Goal: Task Accomplishment & Management: Use online tool/utility

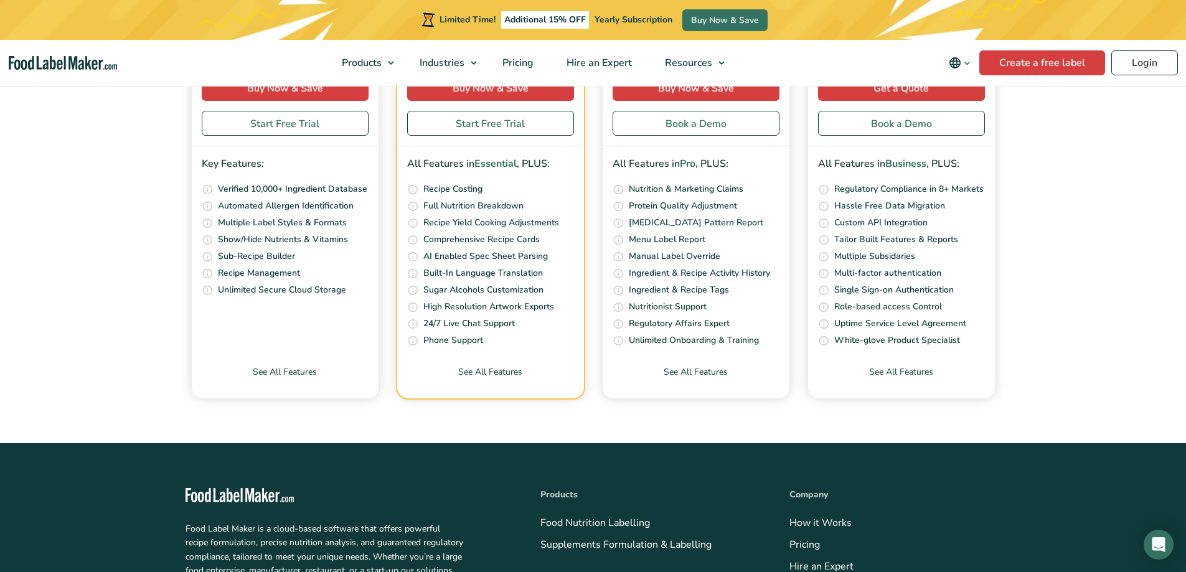
scroll to position [4497, 0]
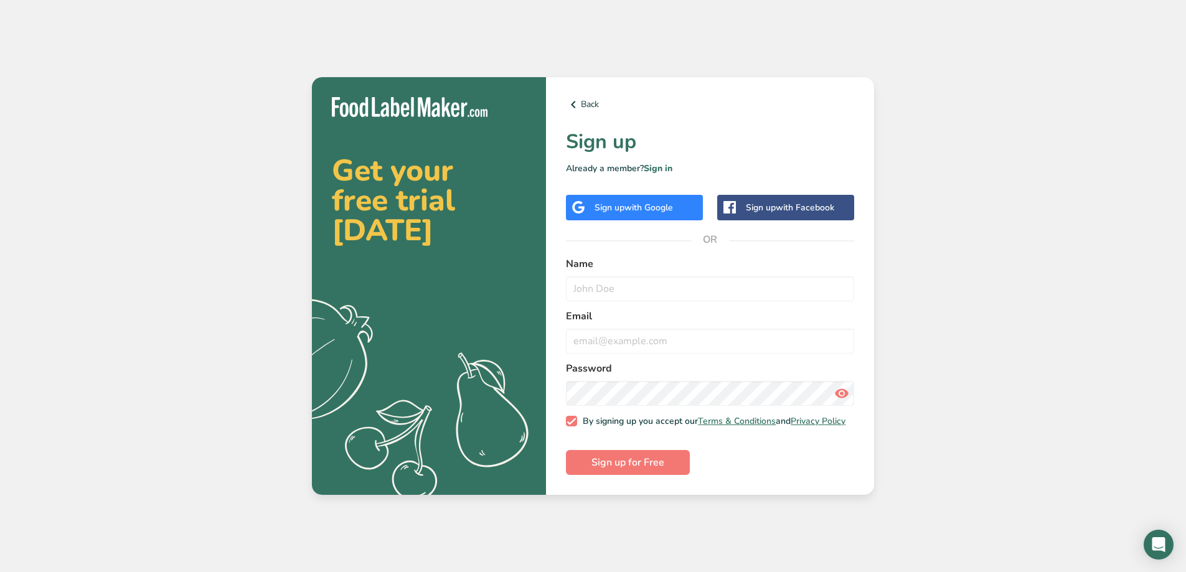
click at [629, 202] on span "with Google" at bounding box center [648, 208] width 49 height 12
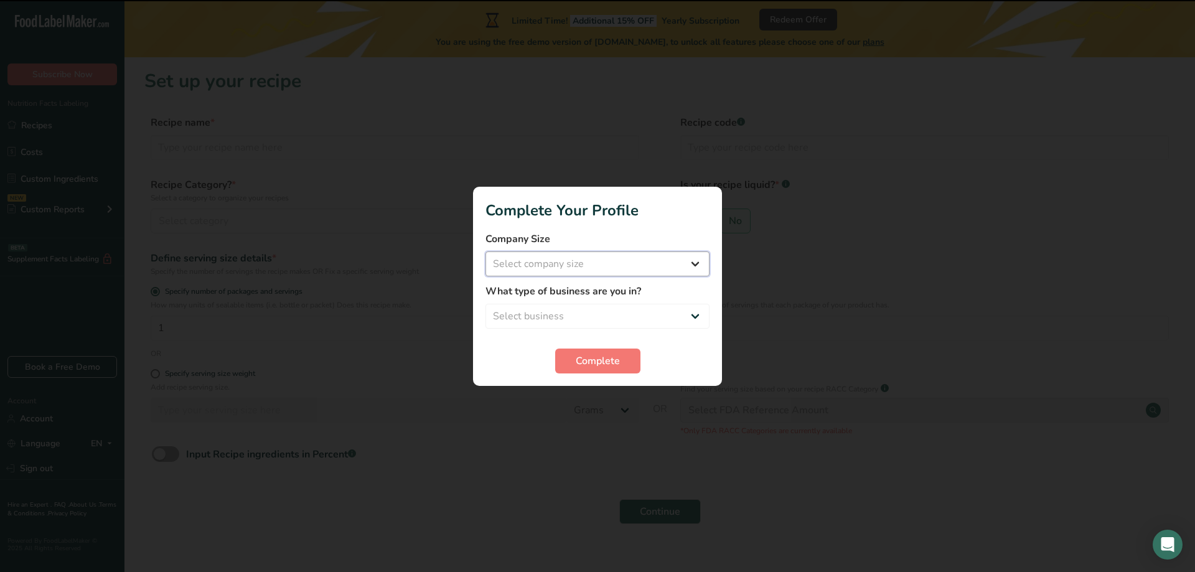
click at [659, 275] on select "Select company size Fewer than 10 Employees 10 to 50 Employees 51 to 500 Employ…" at bounding box center [597, 263] width 224 height 25
select select "2"
click at [485, 251] on select "Select company size Fewer than 10 Employees 10 to 50 Employees 51 to 500 Employ…" at bounding box center [597, 263] width 224 height 25
click at [609, 320] on select "Select business Packaged Food Manufacturer Restaurant & Cafe Bakery Meal Plans …" at bounding box center [597, 316] width 224 height 25
select select "8"
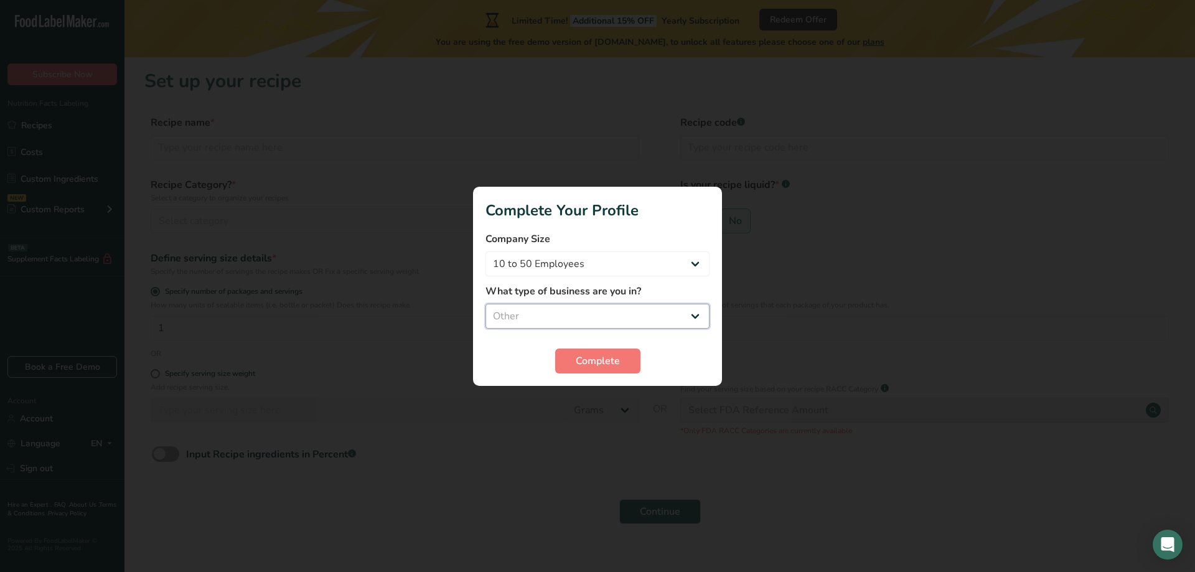
click at [485, 304] on select "Select business Packaged Food Manufacturer Restaurant & Cafe Bakery Meal Plans …" at bounding box center [597, 316] width 224 height 25
click at [621, 359] on button "Complete" at bounding box center [597, 361] width 85 height 25
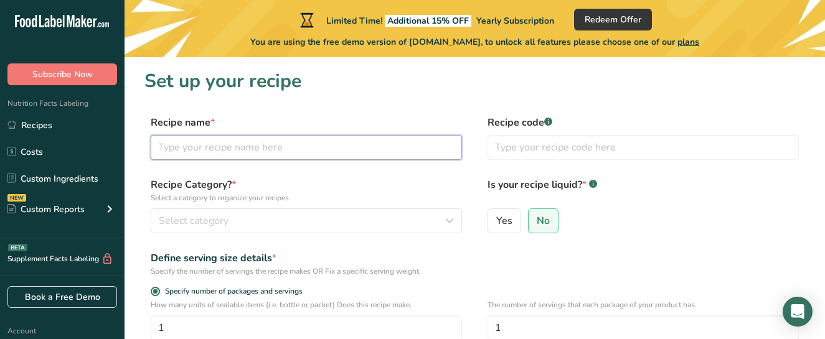
click at [209, 141] on input "text" at bounding box center [306, 147] width 311 height 25
type input "Daal"
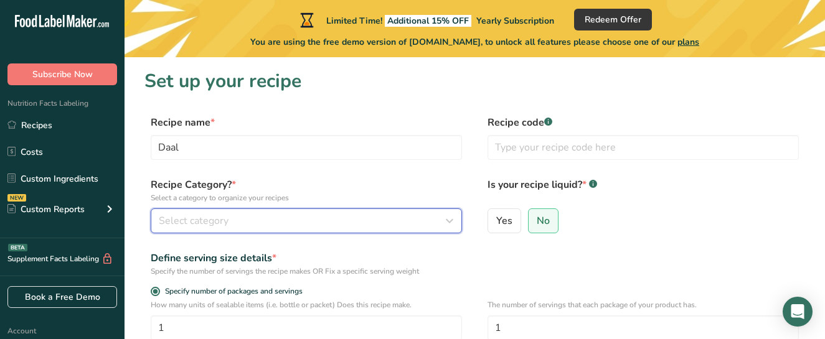
click at [436, 225] on div "Select category" at bounding box center [303, 220] width 288 height 15
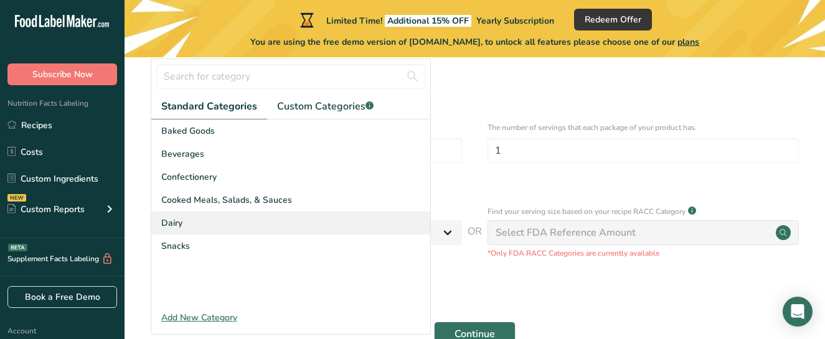
scroll to position [249, 0]
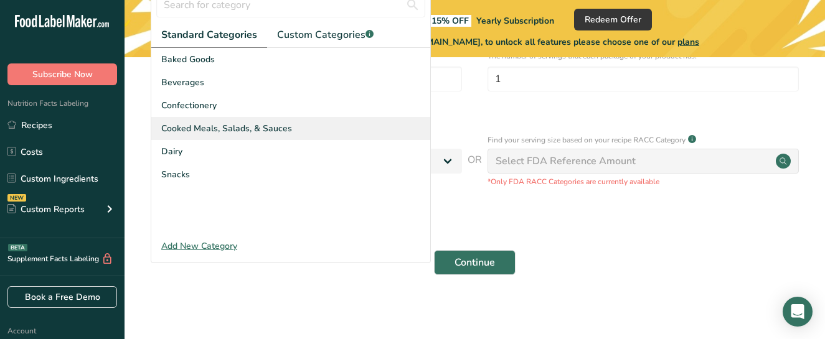
click at [282, 133] on span "Cooked Meals, Salads, & Sauces" at bounding box center [226, 128] width 131 height 13
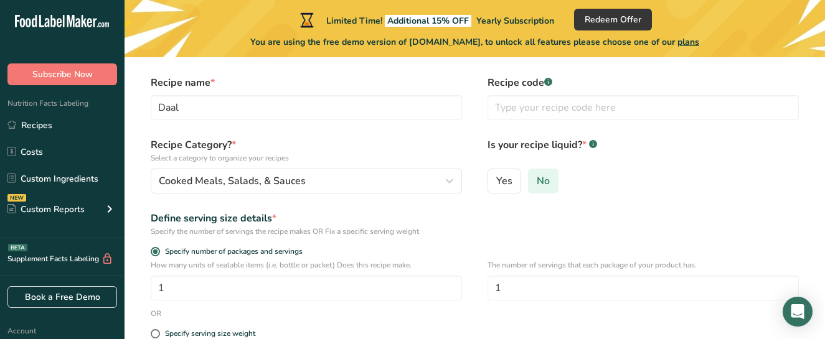
scroll to position [62, 0]
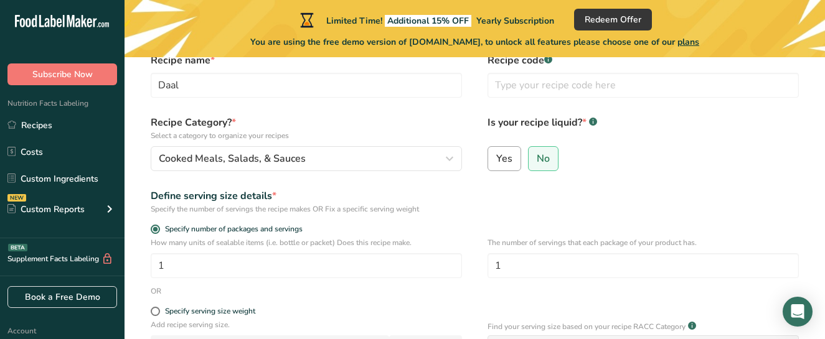
click at [508, 165] on span "Yes" at bounding box center [504, 158] width 16 height 12
click at [496, 162] on input "Yes" at bounding box center [492, 158] width 8 height 8
radio input "true"
radio input "false"
select select "22"
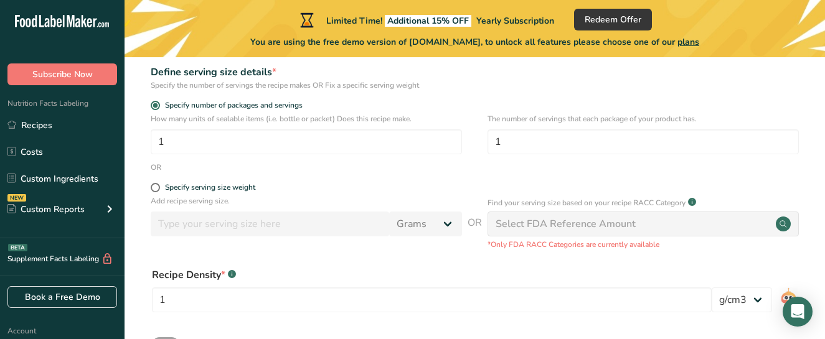
scroll to position [187, 0]
click at [234, 139] on input "1" at bounding box center [306, 141] width 311 height 25
drag, startPoint x: 208, startPoint y: 139, endPoint x: 90, endPoint y: 127, distance: 118.3
click at [90, 127] on div ".a-20{fill:#fff;} Subscribe Now Nutrition Facts Labeling Recipes Costs Custom I…" at bounding box center [412, 147] width 825 height 668
type input "4"
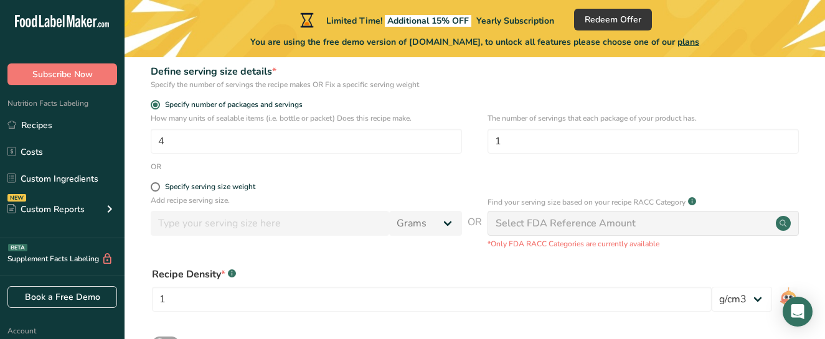
click at [289, 172] on div "OR" at bounding box center [474, 166] width 660 height 11
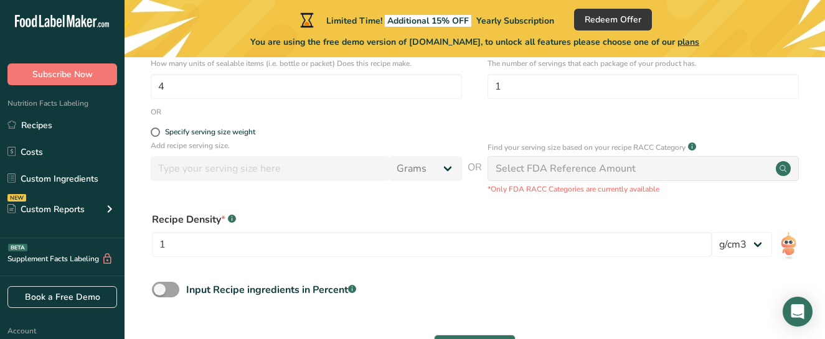
scroll to position [311, 0]
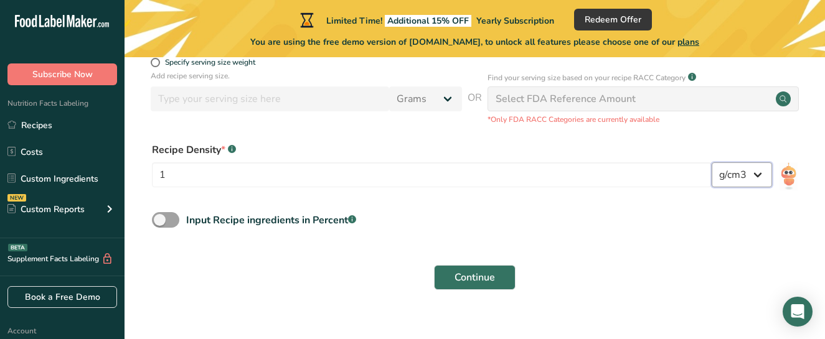
click at [751, 183] on select "lb/ft3 g/cm3" at bounding box center [741, 174] width 60 height 25
drag, startPoint x: 763, startPoint y: 177, endPoint x: 800, endPoint y: 177, distance: 36.7
click at [762, 177] on select "lb/ft3 g/cm3" at bounding box center [741, 174] width 60 height 25
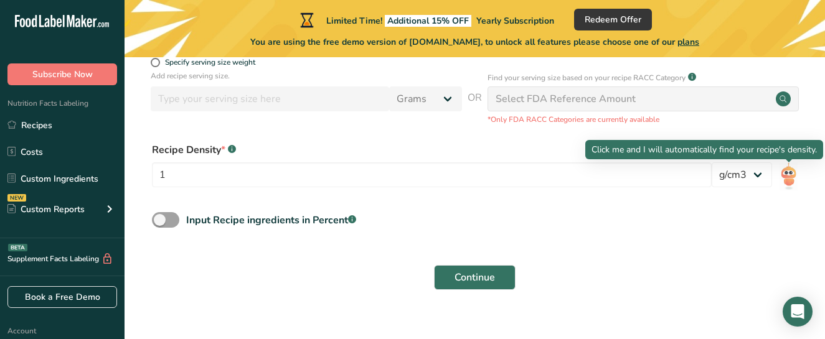
click at [788, 173] on img at bounding box center [788, 176] width 18 height 28
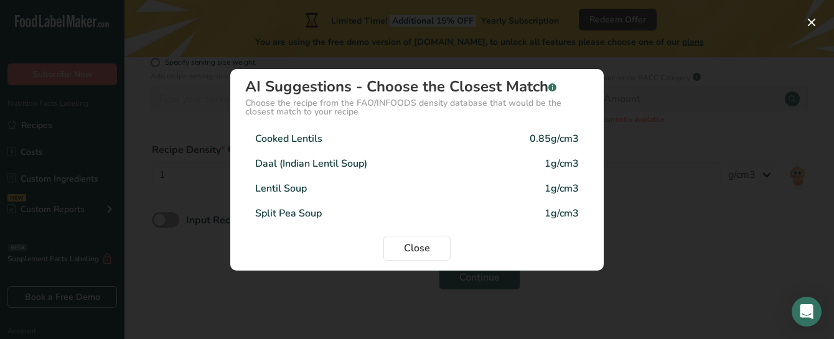
click at [415, 165] on div "Daal (Indian Lentil Soup) 1g/cm3" at bounding box center [417, 163] width 344 height 25
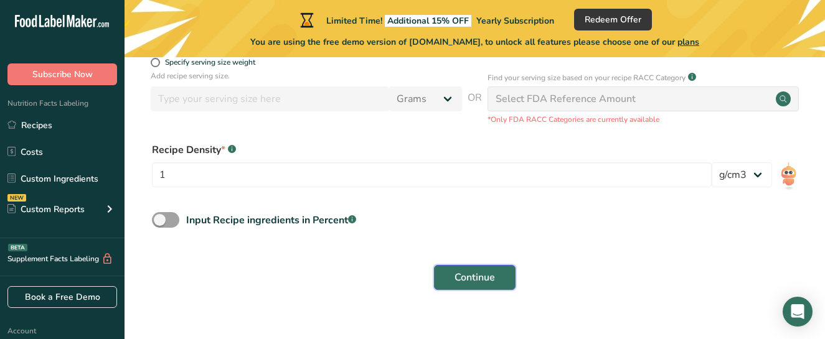
click at [468, 285] on button "Continue" at bounding box center [475, 277] width 82 height 25
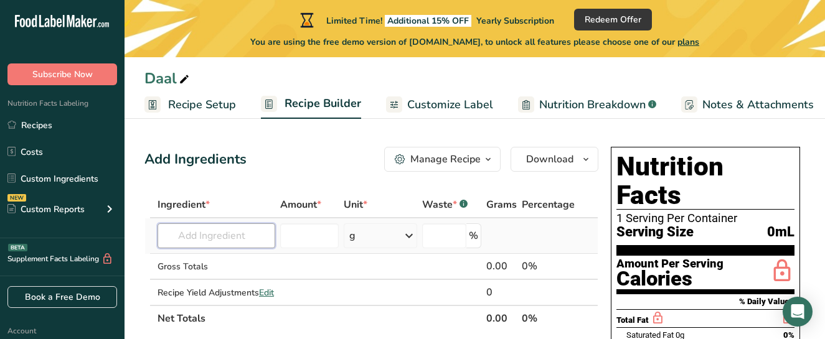
click at [262, 239] on input "text" at bounding box center [216, 235] width 118 height 25
click at [395, 235] on div "g" at bounding box center [380, 235] width 73 height 25
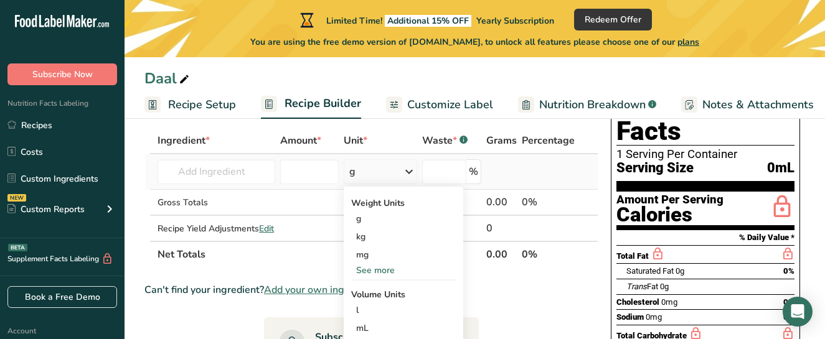
scroll to position [124, 0]
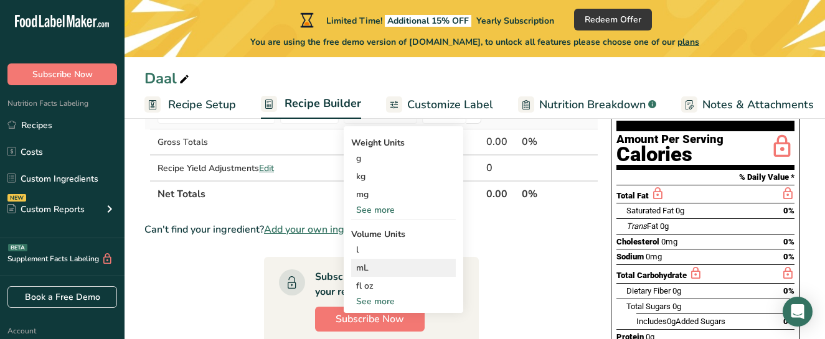
click at [401, 268] on div "mL" at bounding box center [403, 267] width 95 height 13
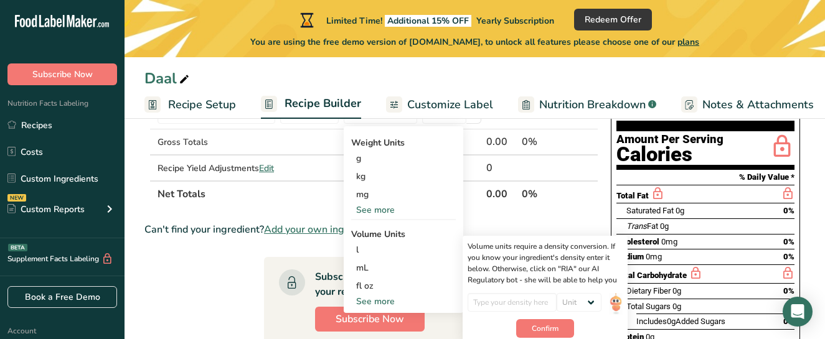
click at [273, 203] on th "Net Totals" at bounding box center [319, 193] width 329 height 26
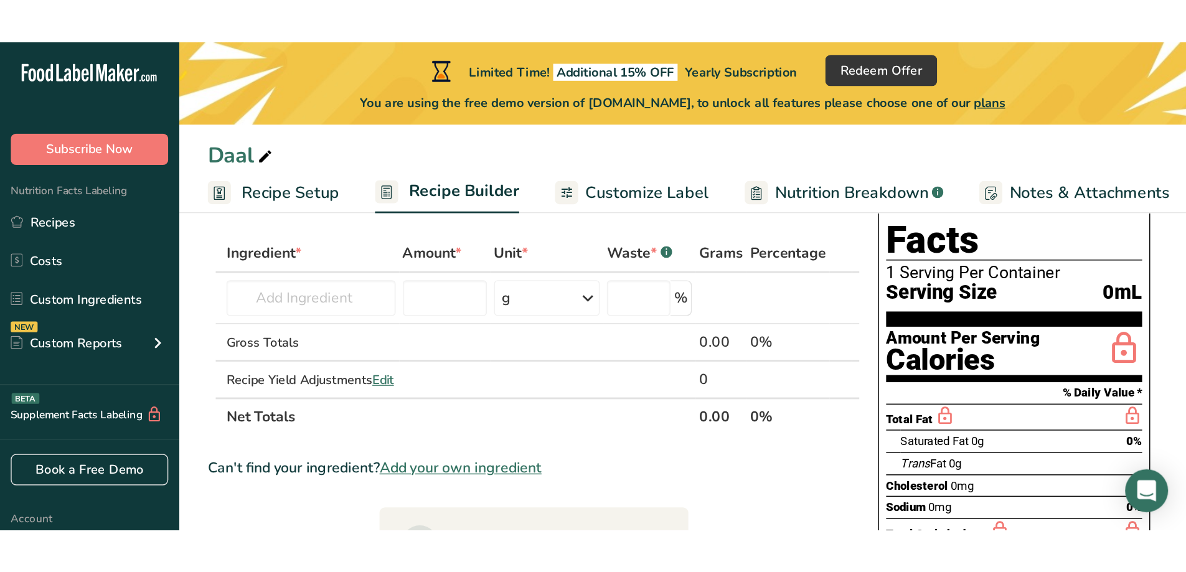
scroll to position [0, 0]
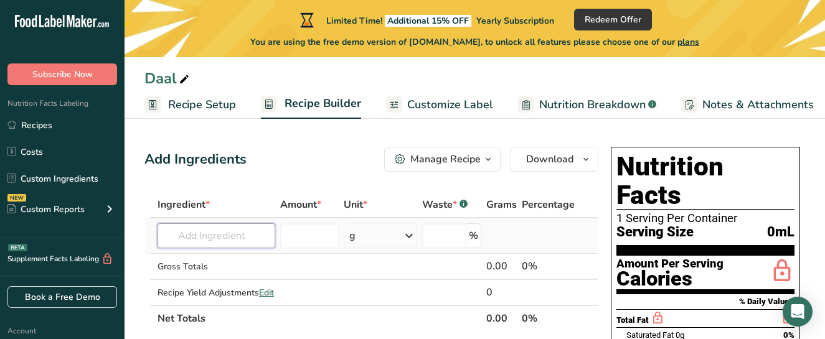
click at [260, 232] on input "text" at bounding box center [216, 235] width 118 height 25
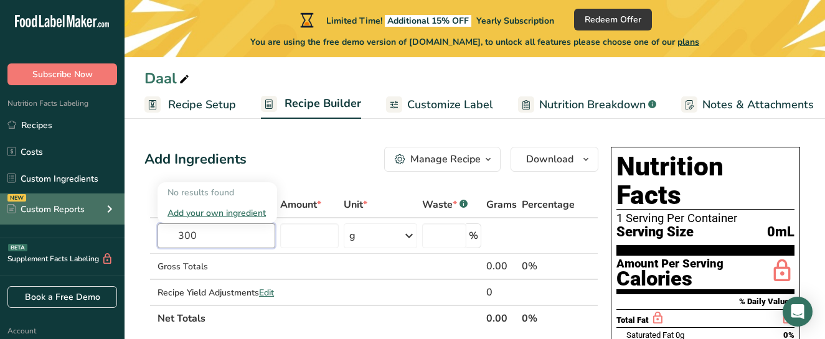
drag, startPoint x: 184, startPoint y: 222, endPoint x: 57, endPoint y: 202, distance: 129.1
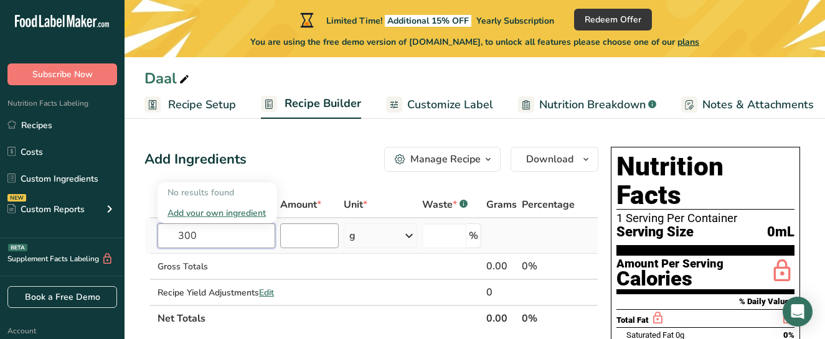
type input "300"
click at [301, 239] on input "number" at bounding box center [309, 235] width 59 height 25
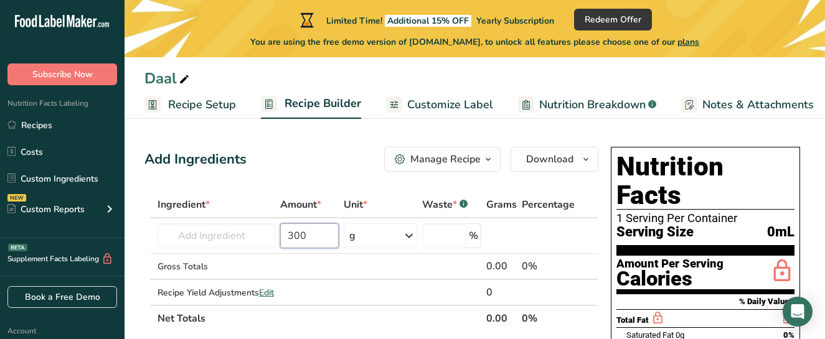
type input "300"
click at [329, 156] on div "Add Ingredients Manage Recipe Delete Recipe Duplicate Recipe Scale Recipe Save …" at bounding box center [371, 159] width 454 height 25
click at [233, 240] on input "text" at bounding box center [216, 235] width 118 height 25
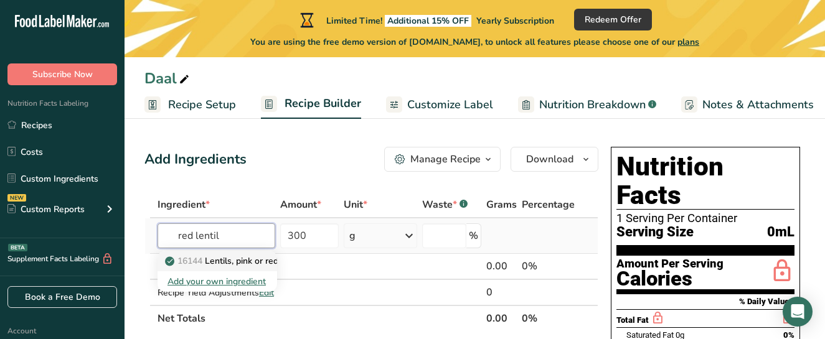
type input "red lentil"
click at [250, 257] on p "16144 Lentils, pink or red, raw" at bounding box center [232, 261] width 131 height 13
type input "Lentils, pink or red, raw"
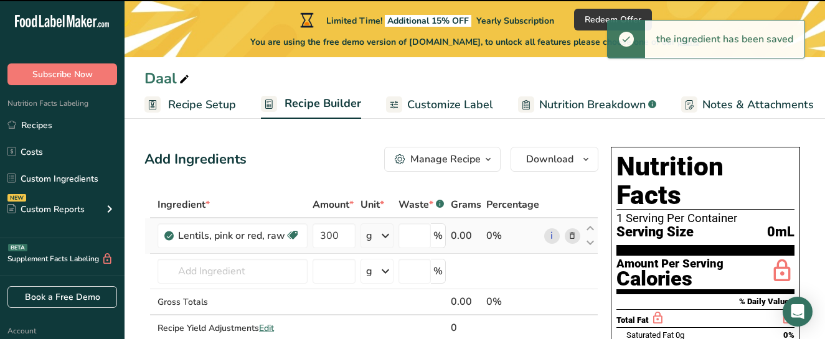
type input "0"
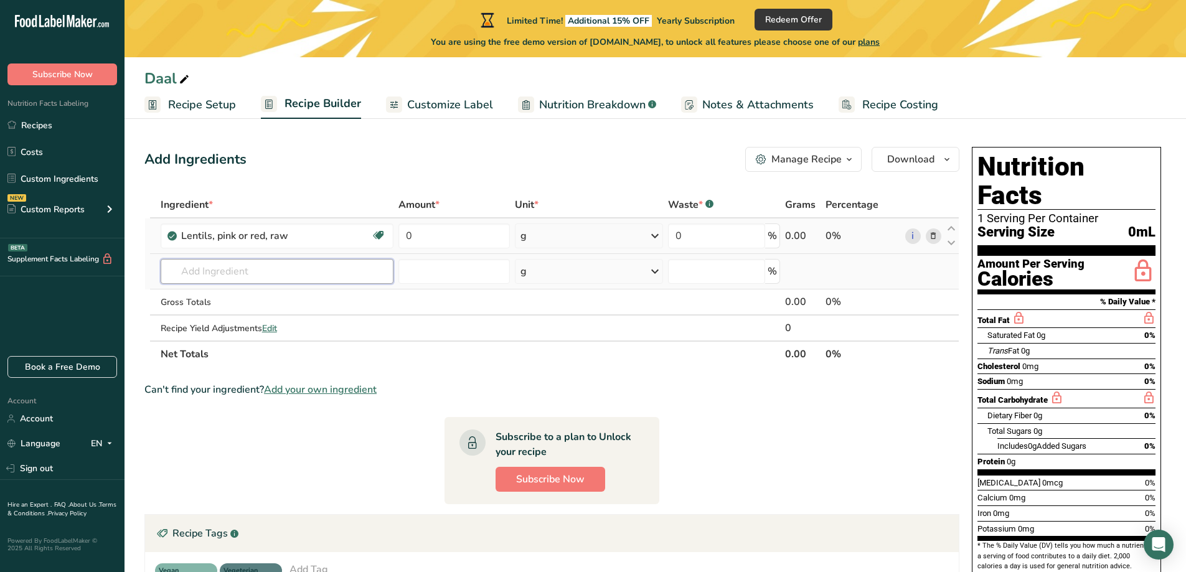
click at [308, 278] on input "text" at bounding box center [277, 271] width 233 height 25
type input "coconut milk canned"
click at [360, 299] on p "12118 Nuts, coconut milk, canned (liquid expressed from grated meat and water)" at bounding box center [338, 296] width 334 height 13
type input "Nuts, coconut milk, canned (liquid expressed from grated meat and water)"
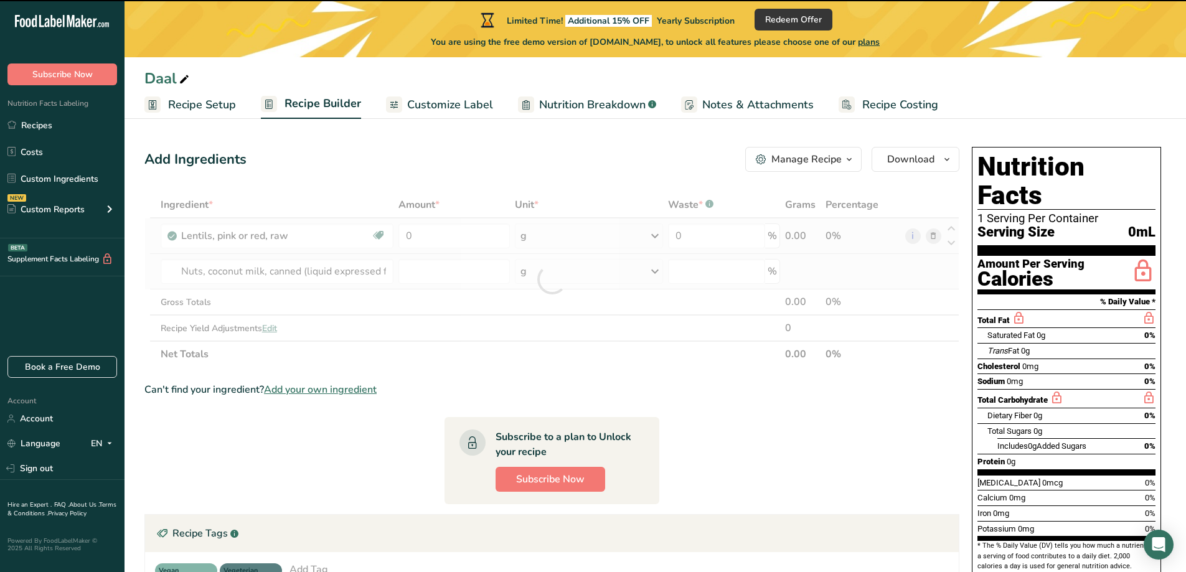
type input "0"
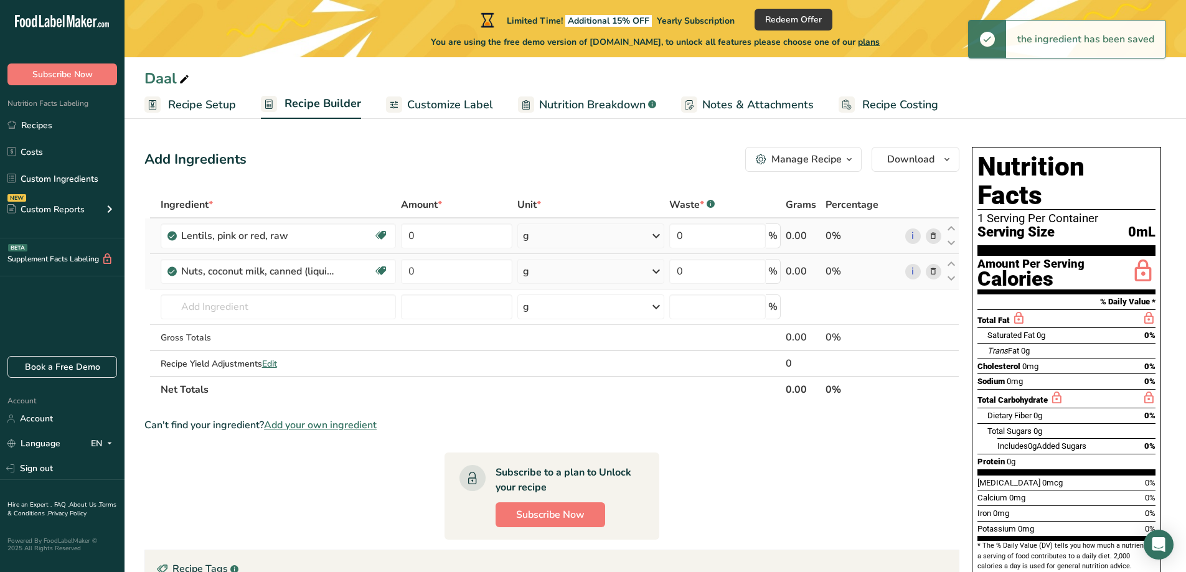
click at [649, 278] on icon at bounding box center [656, 271] width 15 height 22
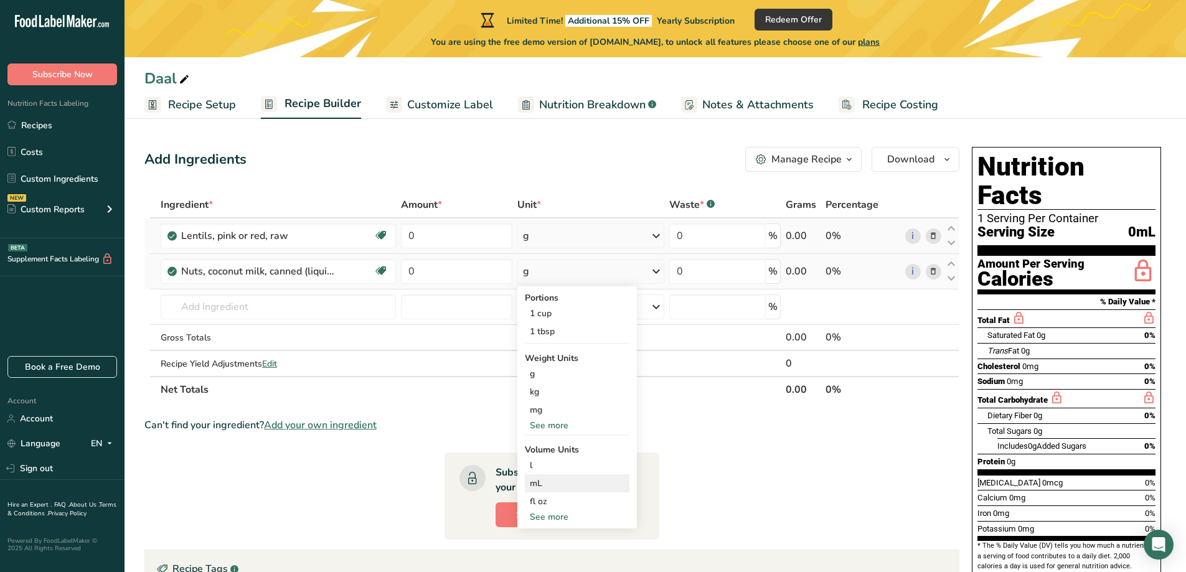
click at [585, 483] on div "mL" at bounding box center [577, 483] width 95 height 13
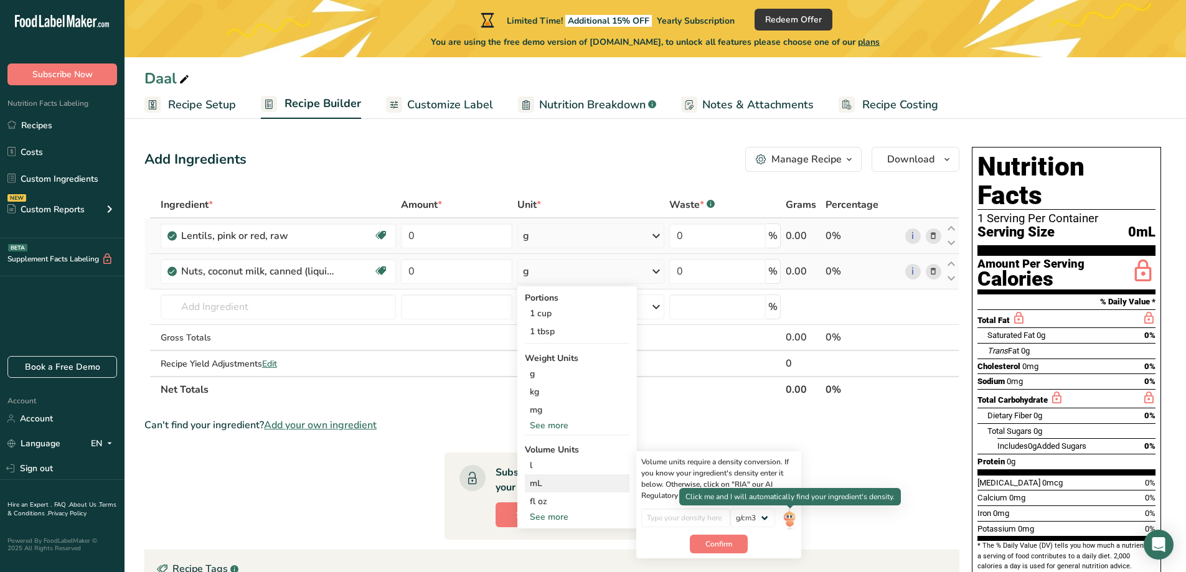
click at [786, 525] on img at bounding box center [789, 519] width 14 height 22
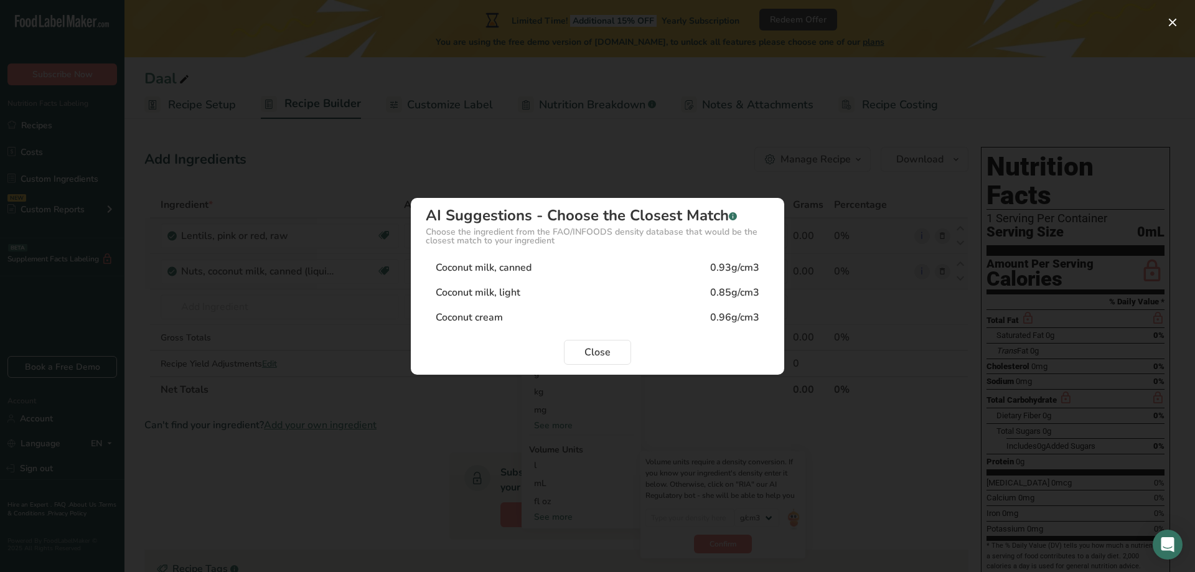
click at [619, 271] on div "Coconut milk, canned 0.93g/cm3" at bounding box center [598, 267] width 344 height 25
type input "0.93"
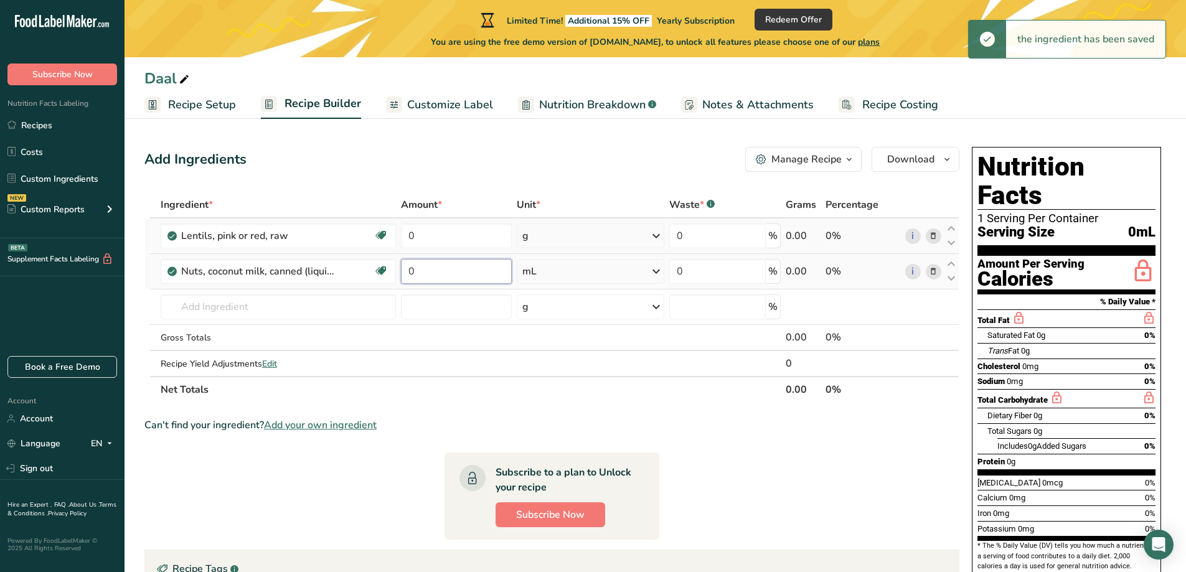
click at [448, 269] on input "0" at bounding box center [456, 271] width 111 height 25
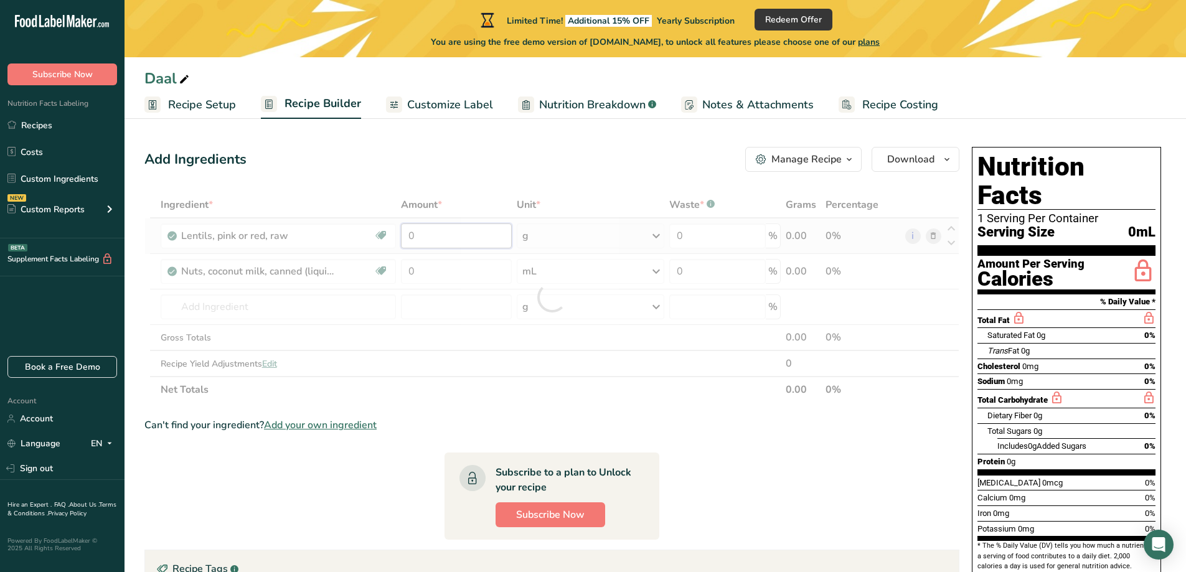
drag, startPoint x: 447, startPoint y: 239, endPoint x: 390, endPoint y: 232, distance: 57.7
click at [390, 232] on div "Ingredient * Amount * Unit * Waste * .a-a{fill:#347362;}.b-a{fill:#fff;} Grams …" at bounding box center [551, 297] width 815 height 211
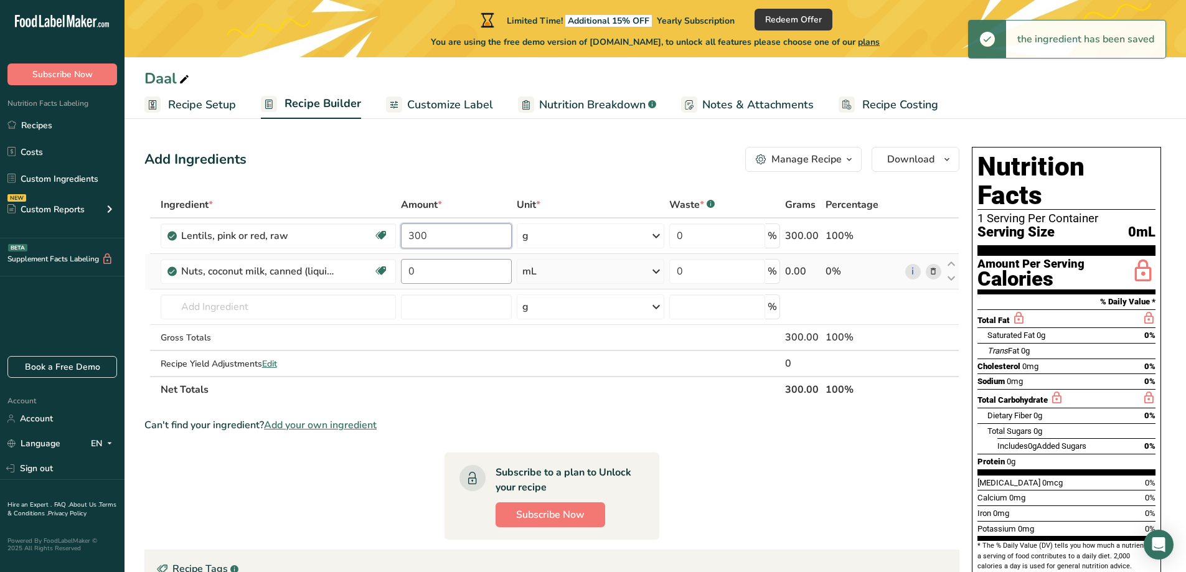
type input "300"
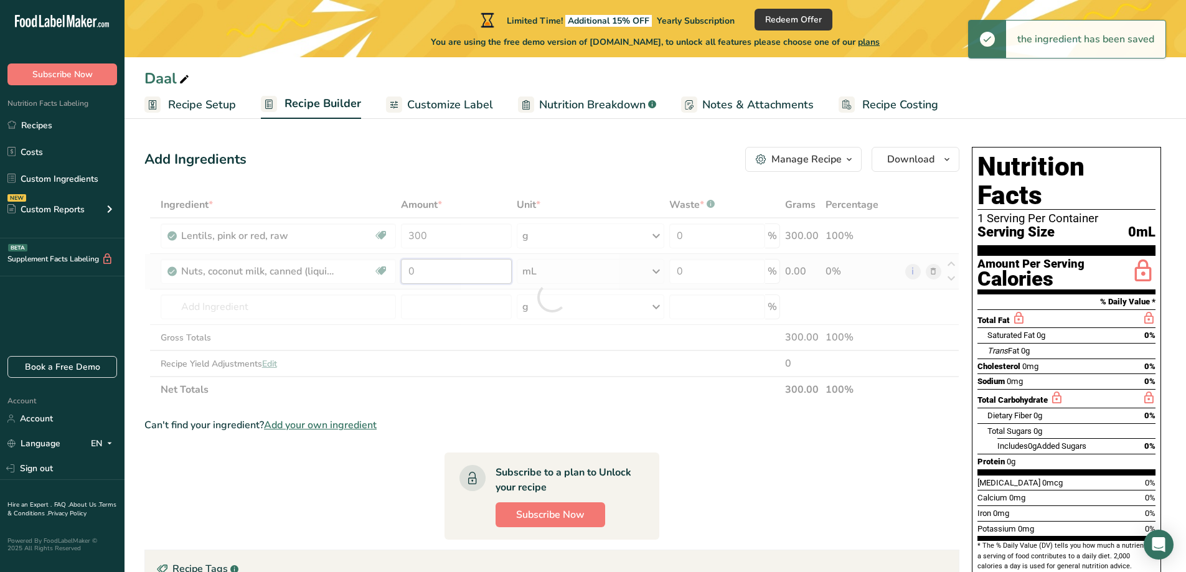
click at [432, 269] on div "Ingredient * Amount * Unit * Waste * .a-a{fill:#347362;}.b-a{fill:#fff;} Grams …" at bounding box center [551, 297] width 815 height 211
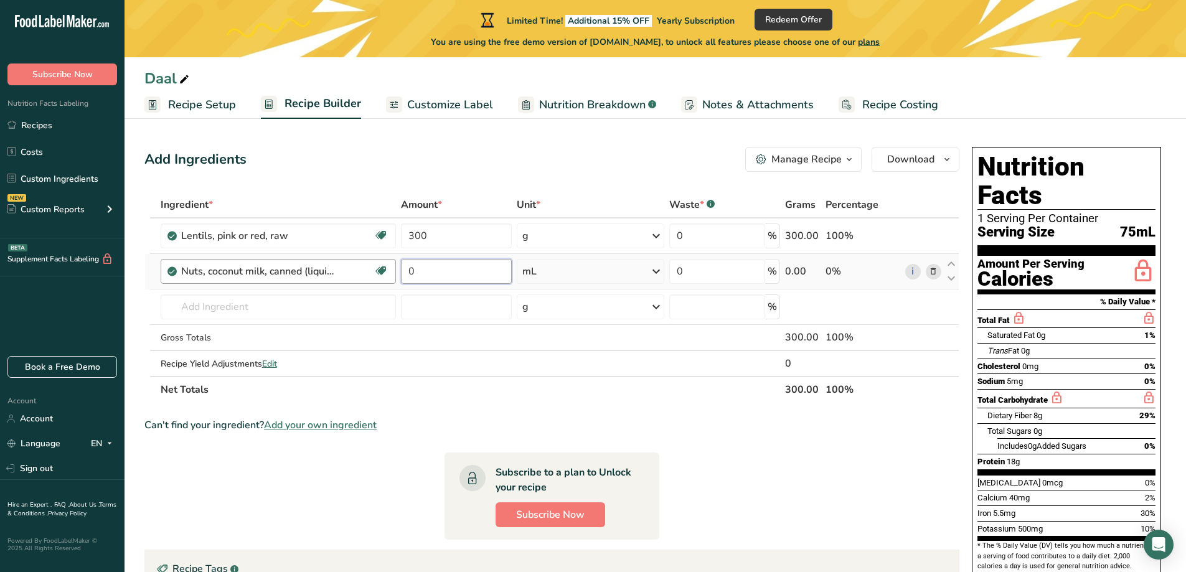
drag, startPoint x: 426, startPoint y: 273, endPoint x: 363, endPoint y: 264, distance: 63.6
click at [363, 264] on tr "Nuts, coconut milk, canned (liquid expressed from grated meat and water) Dairy …" at bounding box center [551, 271] width 813 height 35
type input "355"
click at [301, 312] on div "Ingredient * Amount * Unit * Waste * .a-a{fill:#347362;}.b-a{fill:#fff;} Grams …" at bounding box center [551, 297] width 815 height 211
click at [216, 108] on span "Recipe Setup" at bounding box center [202, 104] width 68 height 17
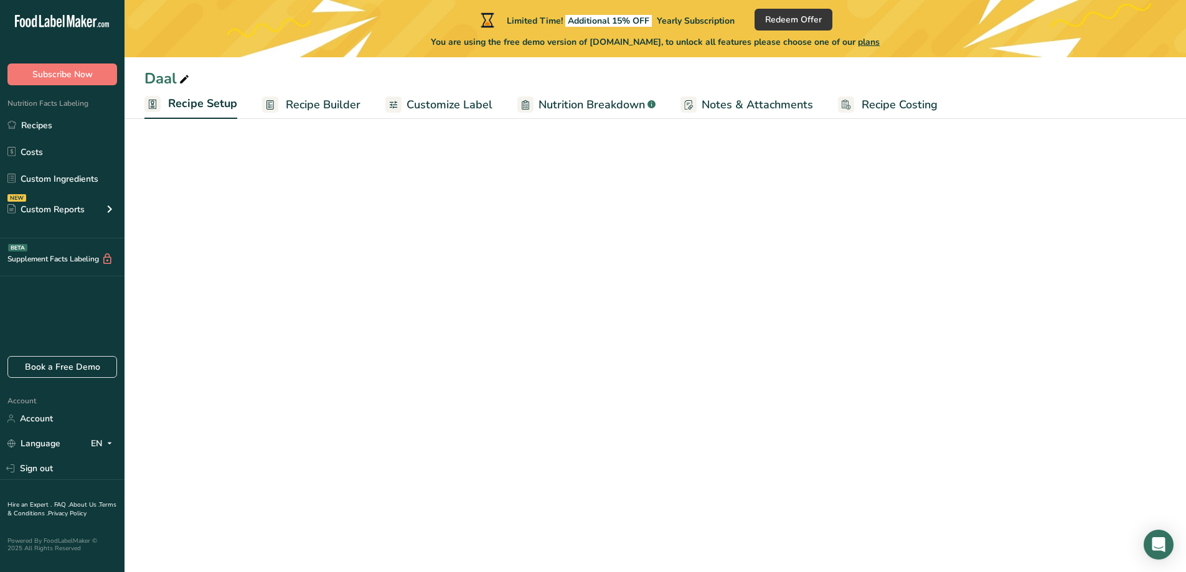
select select "22"
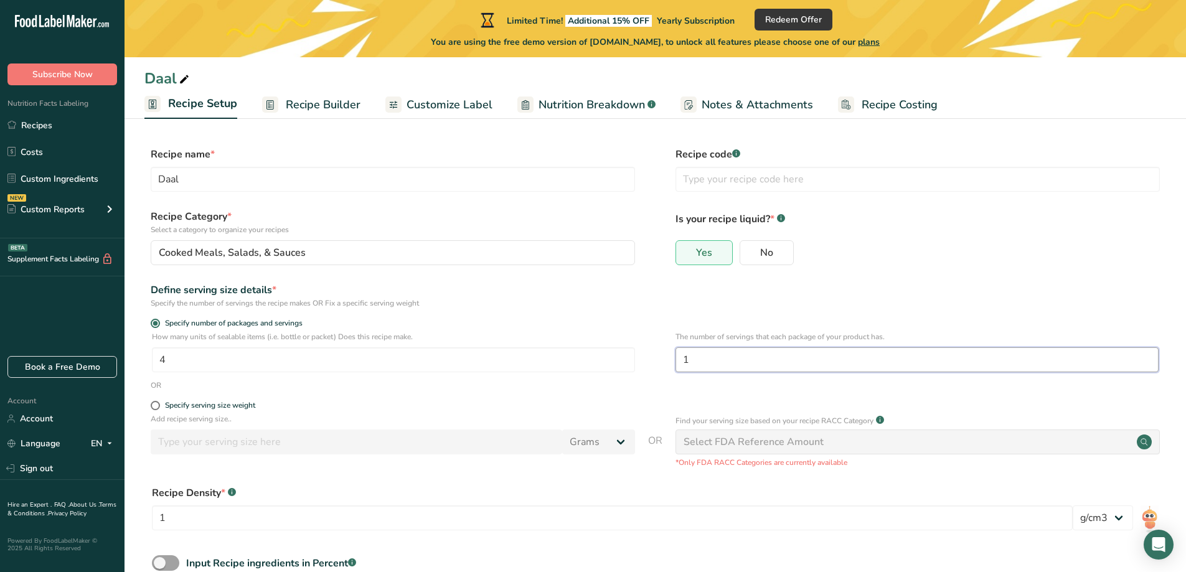
drag, startPoint x: 701, startPoint y: 360, endPoint x: 678, endPoint y: 360, distance: 23.0
click at [678, 360] on input "1" at bounding box center [916, 359] width 483 height 25
drag, startPoint x: 178, startPoint y: 367, endPoint x: 153, endPoint y: 362, distance: 25.4
click at [153, 362] on input "4" at bounding box center [393, 359] width 483 height 25
type input "1"
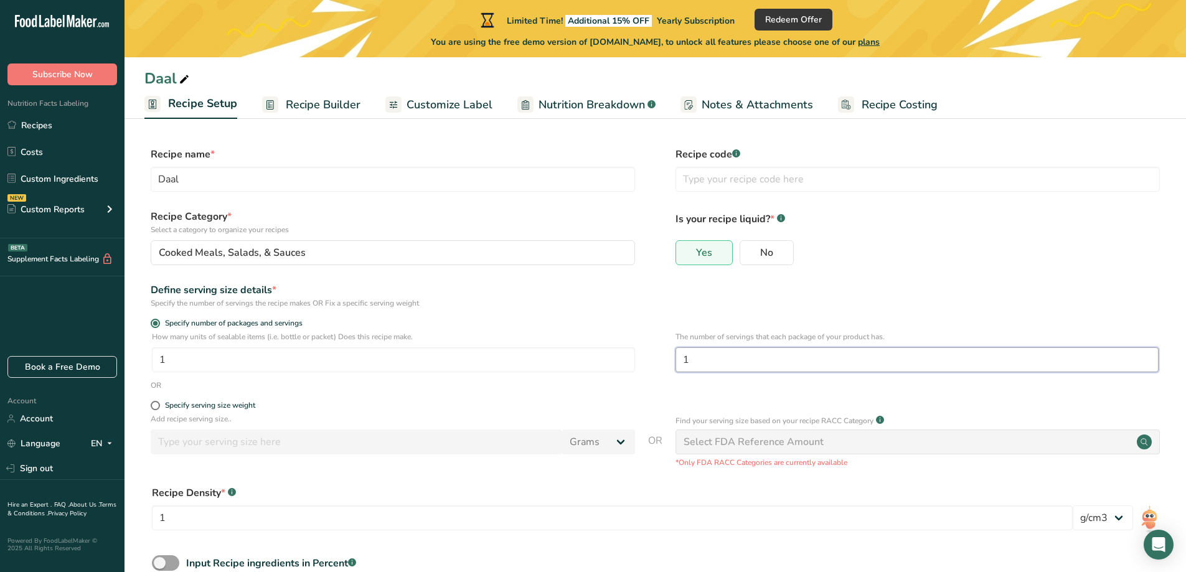
drag, startPoint x: 705, startPoint y: 363, endPoint x: 659, endPoint y: 363, distance: 46.1
click at [659, 363] on div "How many units of sealable items (i.e. bottle or packet) Does this recipe make.…" at bounding box center [654, 355] width 1021 height 49
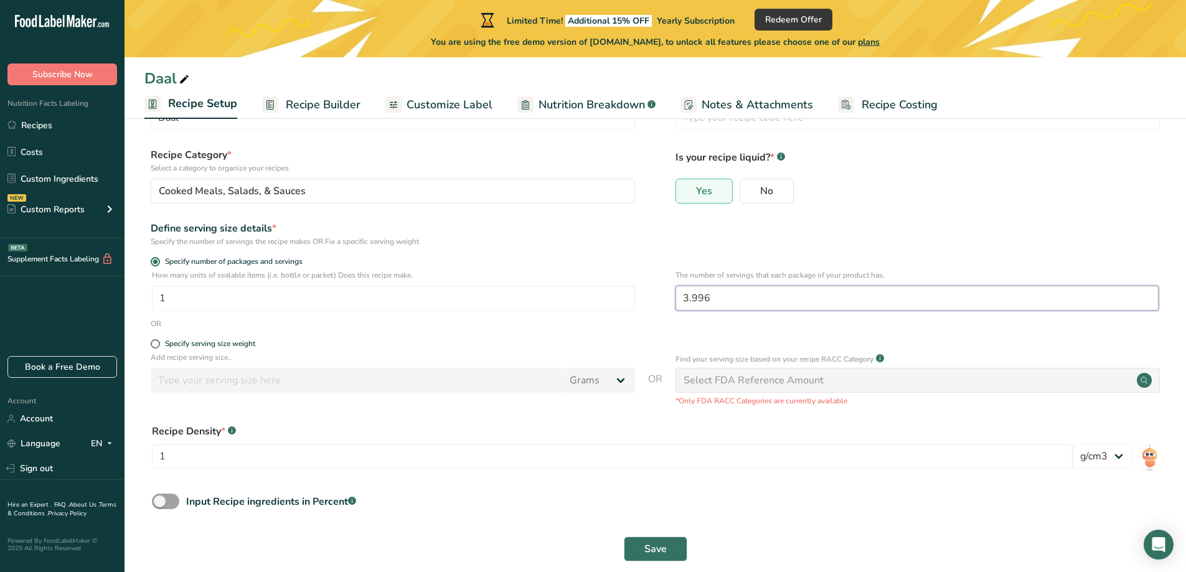
scroll to position [78, 0]
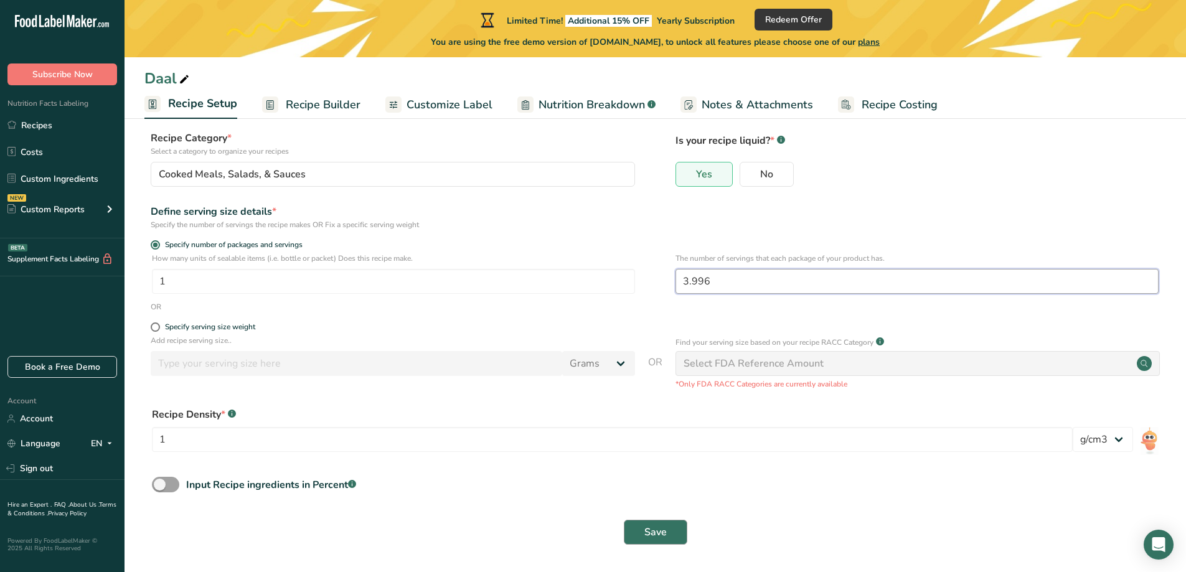
type input "3.996"
click at [650, 534] on span "Save" at bounding box center [655, 532] width 22 height 15
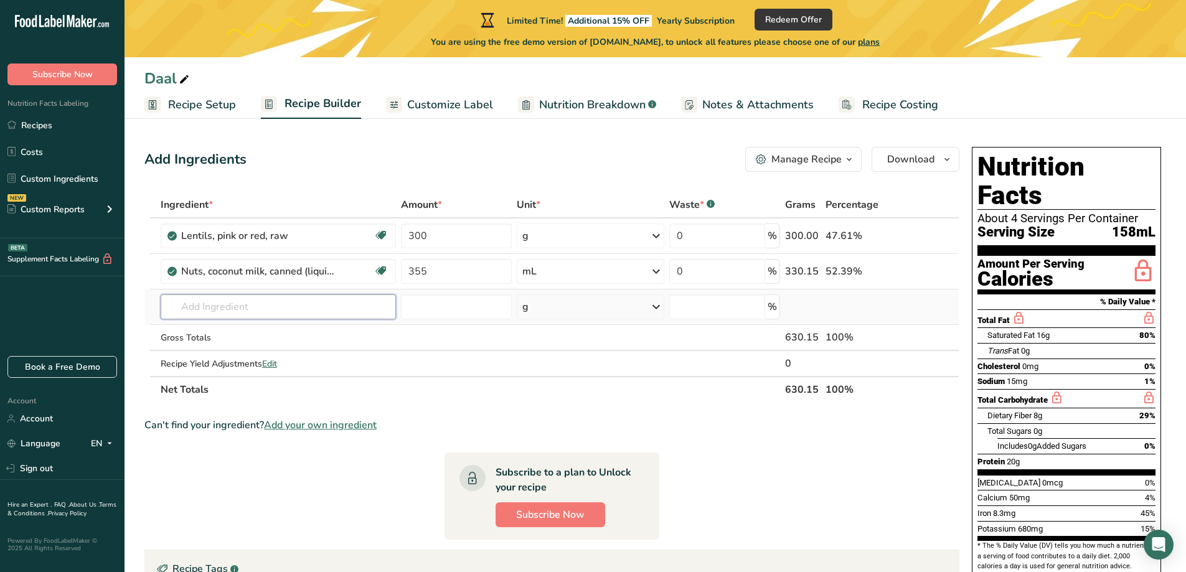
click at [327, 313] on input "text" at bounding box center [279, 306] width 236 height 25
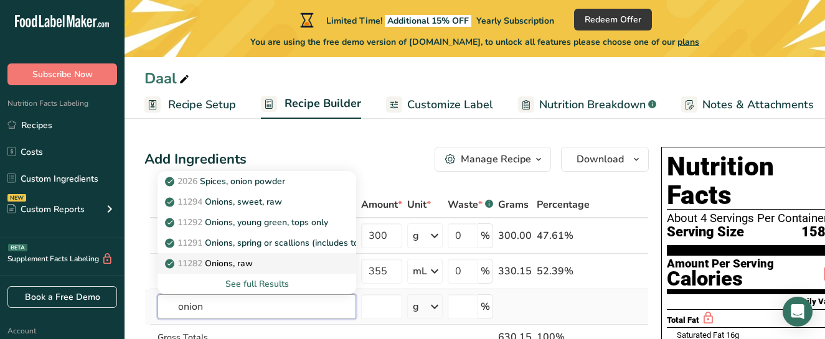
type input "onion"
click at [306, 268] on div "11282 Onions, raw" at bounding box center [246, 263] width 159 height 13
type input "Onions, raw"
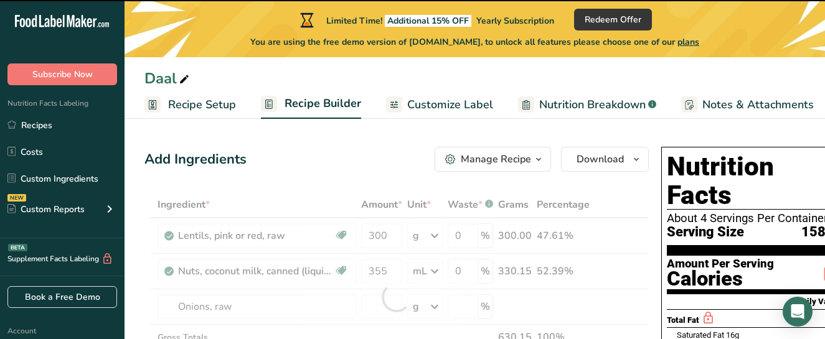
type input "0"
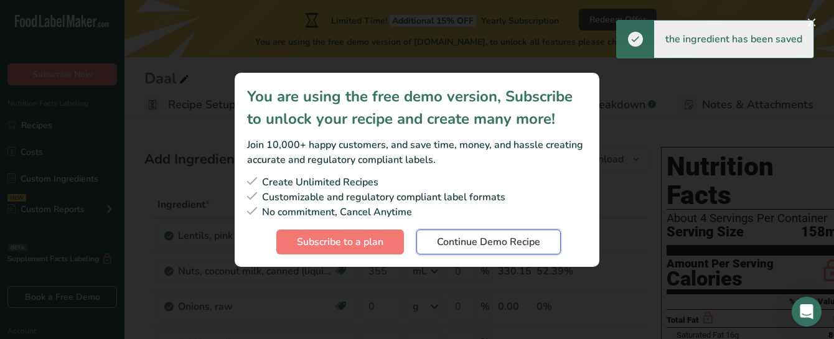
click at [540, 248] on span "Continue Demo Recipe" at bounding box center [488, 242] width 103 height 15
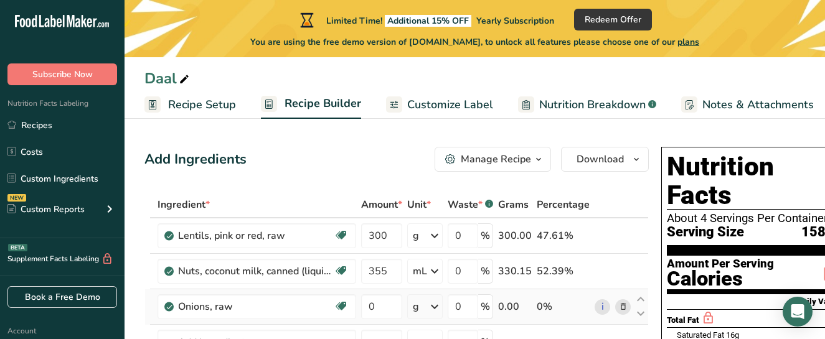
click at [432, 311] on icon at bounding box center [434, 307] width 15 height 22
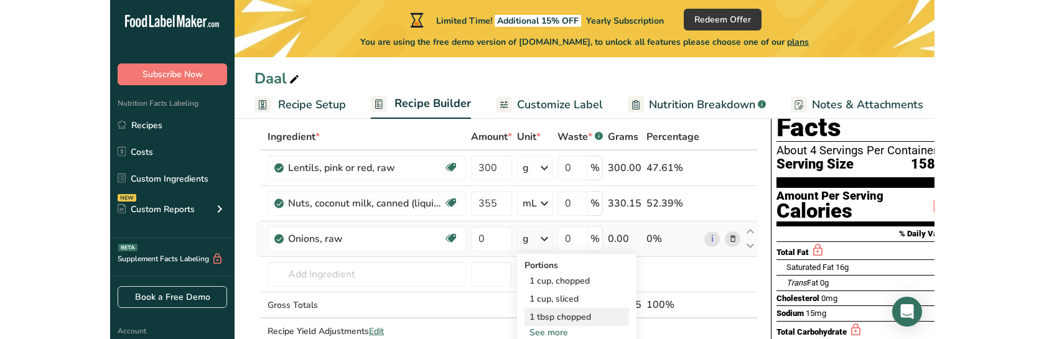
scroll to position [124, 0]
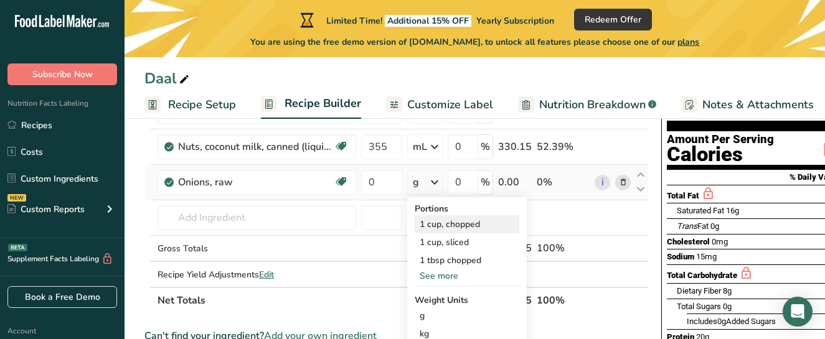
click at [492, 231] on div "1 cup, chopped" at bounding box center [467, 224] width 105 height 18
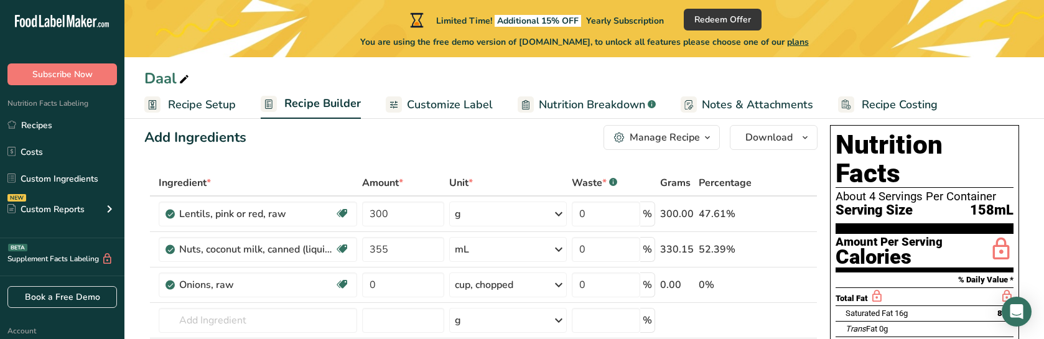
scroll to position [0, 0]
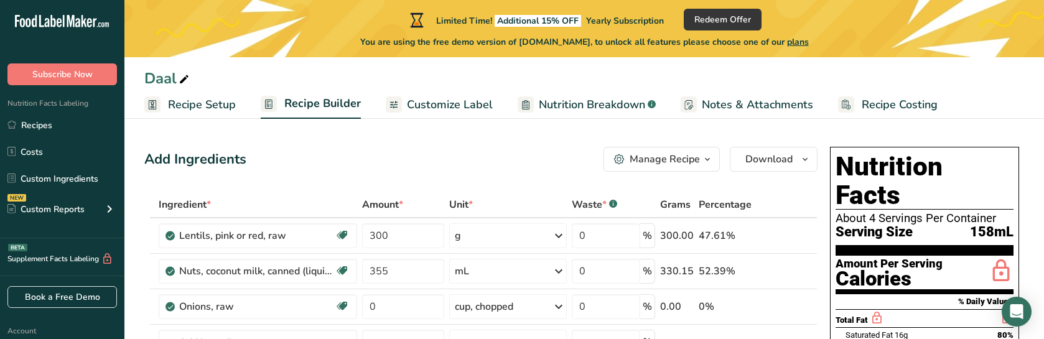
click at [193, 105] on span "Recipe Setup" at bounding box center [202, 104] width 68 height 17
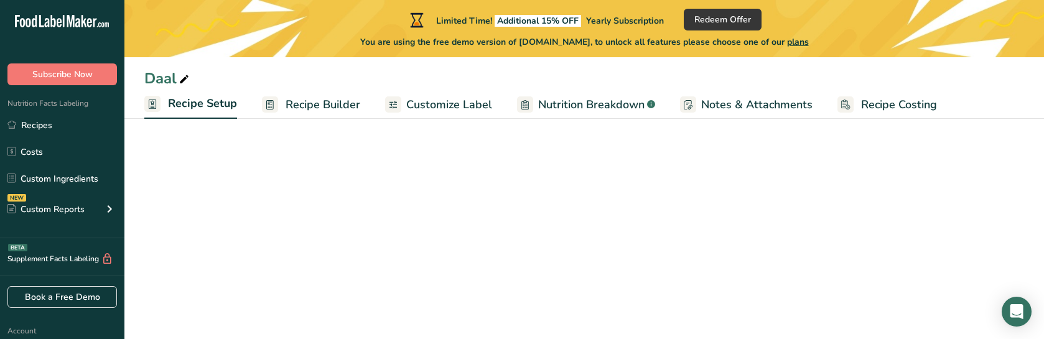
select select "22"
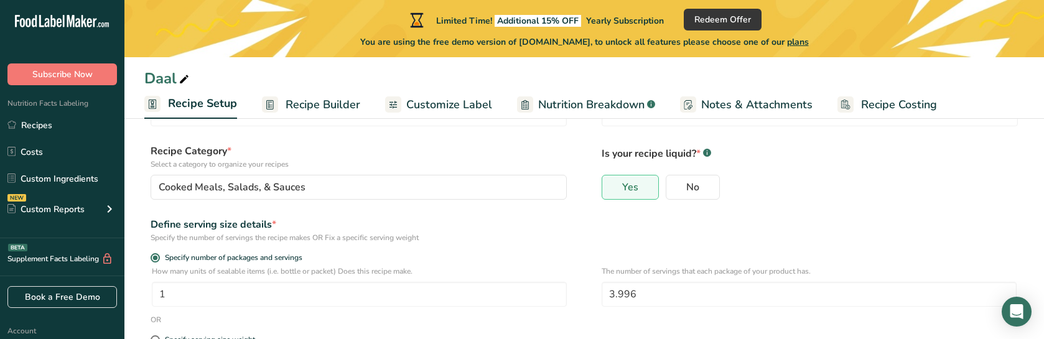
scroll to position [124, 0]
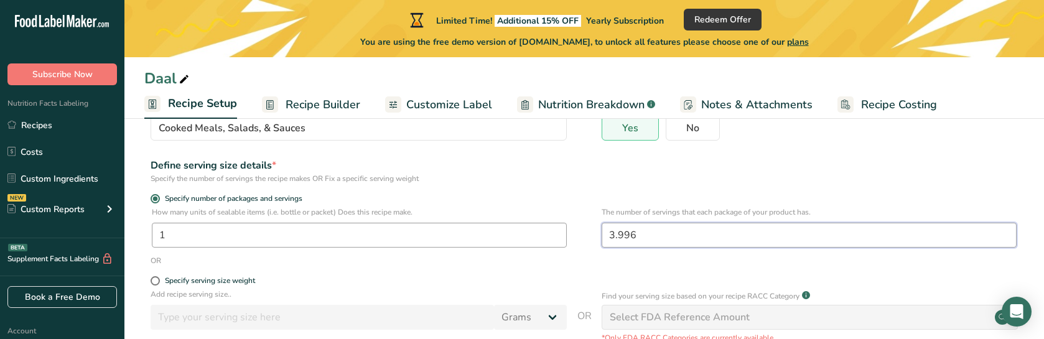
drag, startPoint x: 654, startPoint y: 240, endPoint x: 555, endPoint y: 231, distance: 100.0
click at [555, 231] on div "How many units of sealable items (i.e. bottle or packet) Does this recipe make.…" at bounding box center [584, 231] width 880 height 49
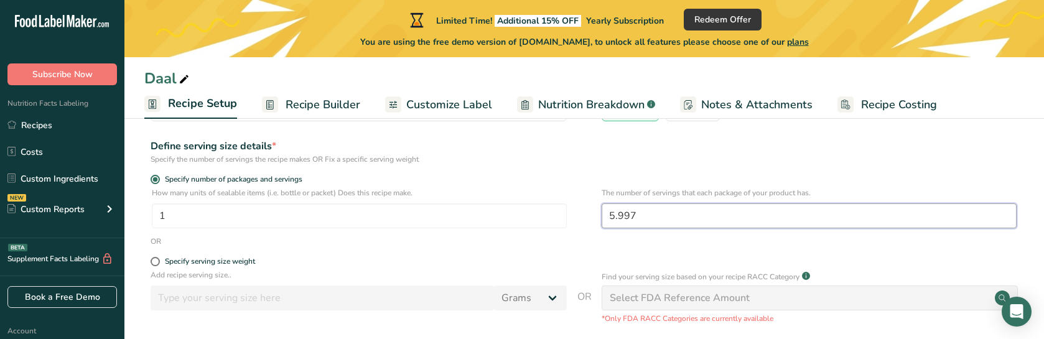
scroll to position [311, 0]
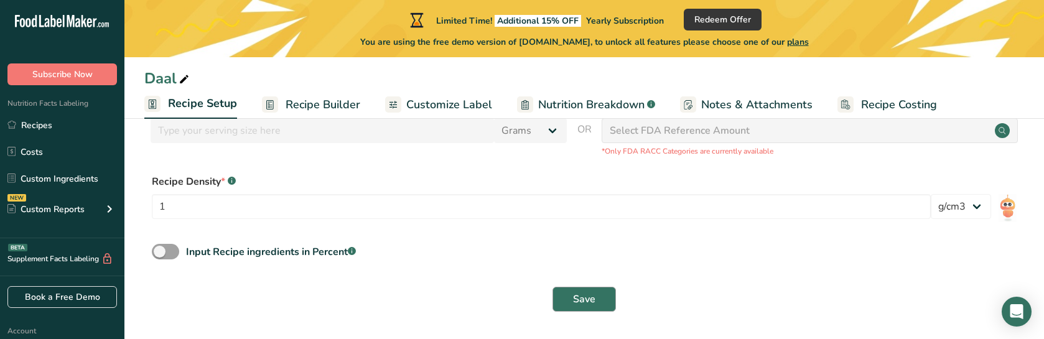
type input "5.997"
click at [563, 301] on button "Save" at bounding box center [584, 299] width 63 height 25
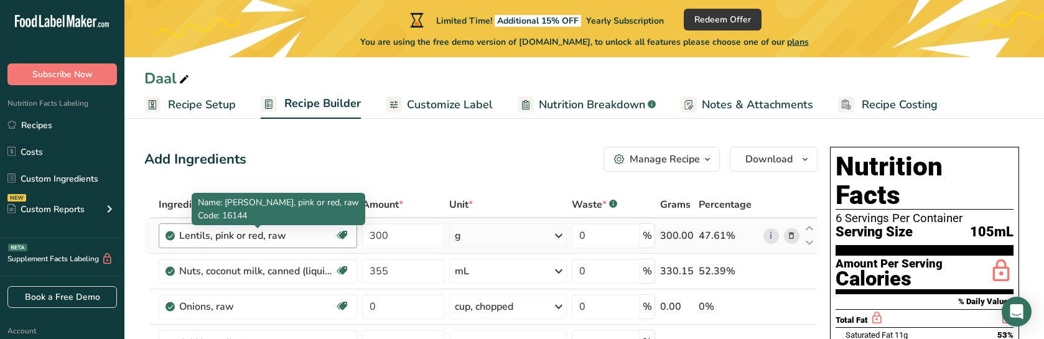
click at [302, 234] on div "Lentils, pink or red, raw" at bounding box center [257, 235] width 156 height 15
drag, startPoint x: 299, startPoint y: 235, endPoint x: 154, endPoint y: 234, distance: 145.0
click at [156, 237] on tr "Lentils, pink or red, raw [MEDICAL_DATA] Effect Plant-based Protein Dairy free …" at bounding box center [481, 235] width 672 height 35
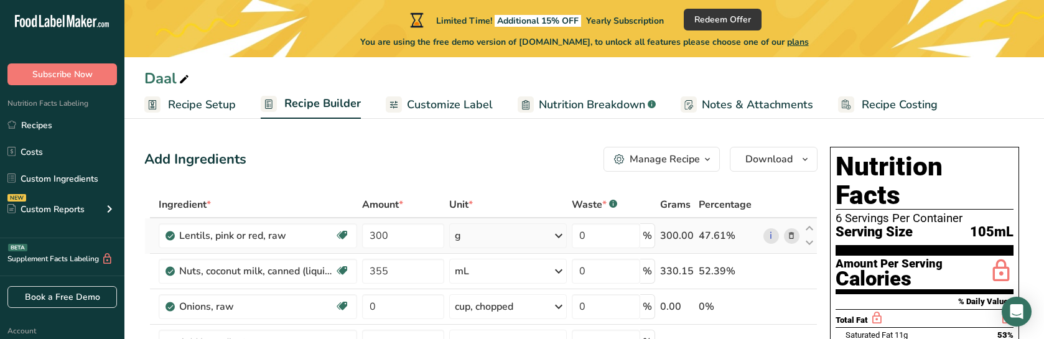
click at [792, 238] on icon at bounding box center [791, 236] width 9 height 13
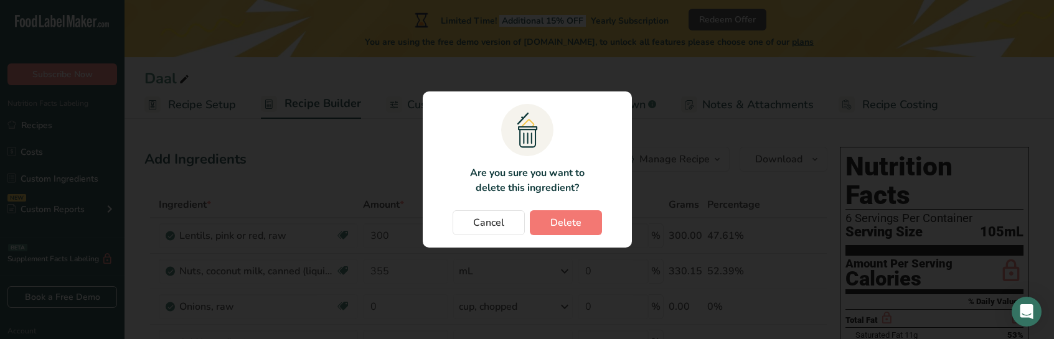
click at [550, 201] on section ".a{fill:#f5f3ed;}.b,.e{fill:#0f393a;}.c{fill:none;}.d{fill:#f2c549;}.e{stroke:r…" at bounding box center [527, 169] width 209 height 156
click at [556, 213] on button "Delete" at bounding box center [566, 222] width 72 height 25
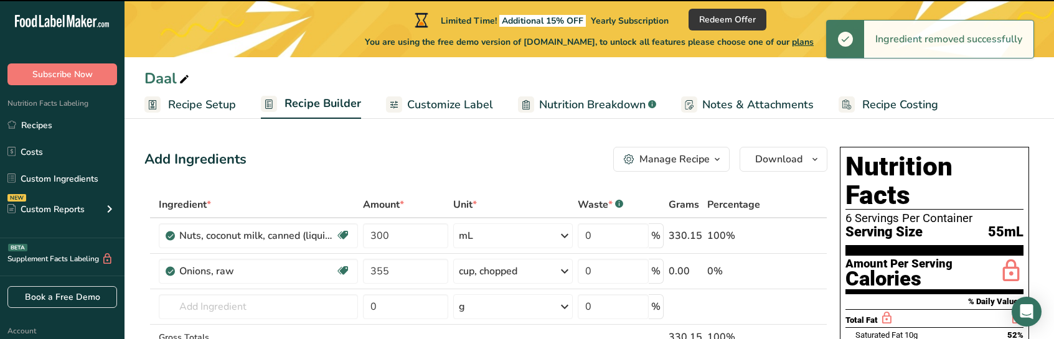
type input "355"
type input "0"
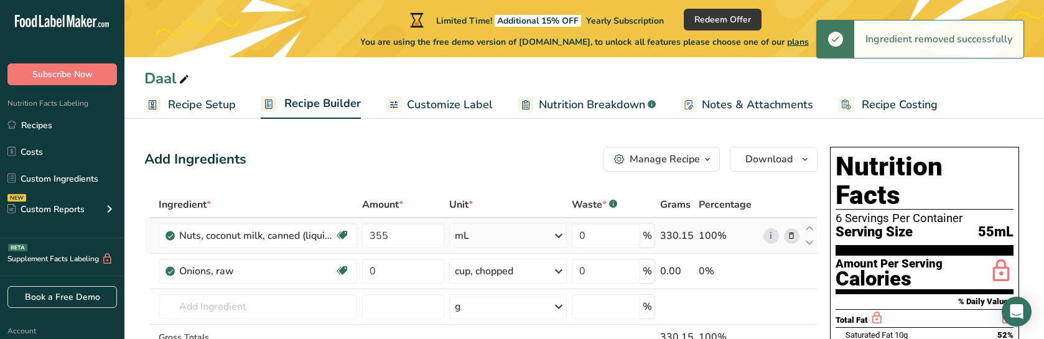
click at [787, 239] on span at bounding box center [791, 235] width 15 height 15
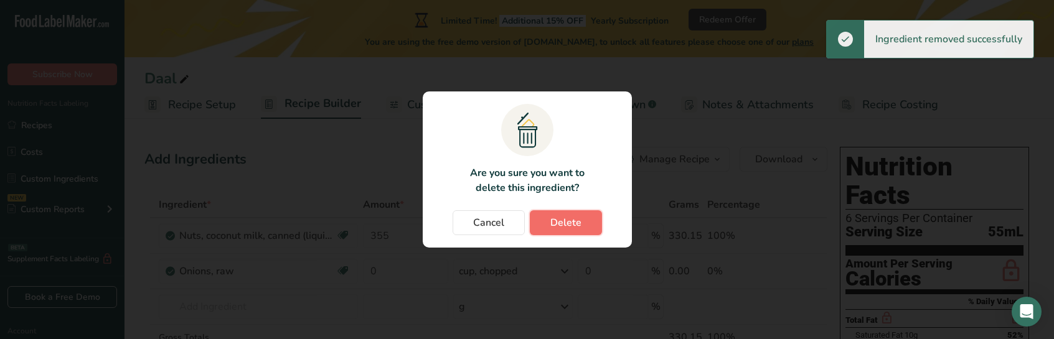
click at [589, 232] on button "Delete" at bounding box center [566, 222] width 72 height 25
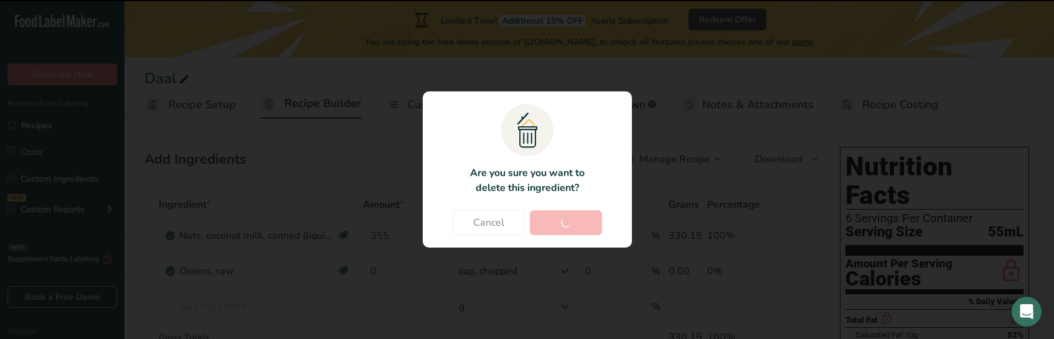
type input "0"
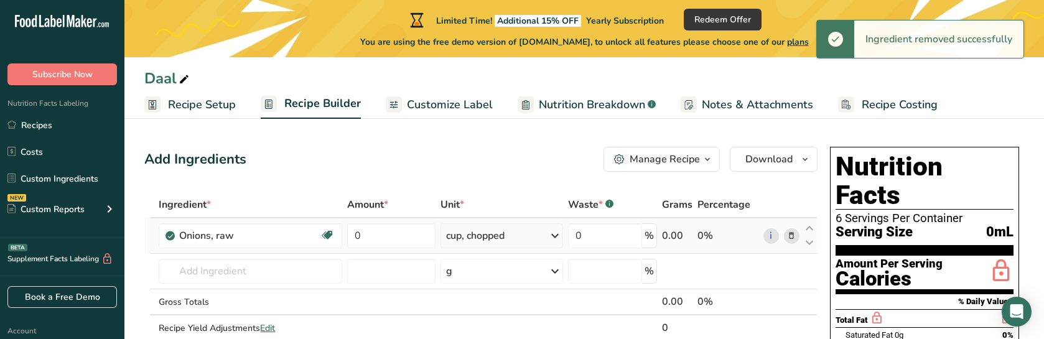
click at [794, 235] on icon at bounding box center [791, 236] width 9 height 13
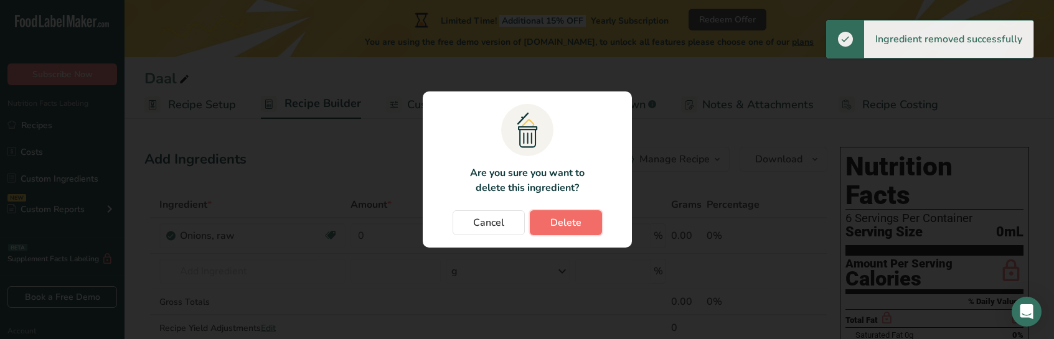
click at [577, 226] on span "Delete" at bounding box center [565, 222] width 31 height 15
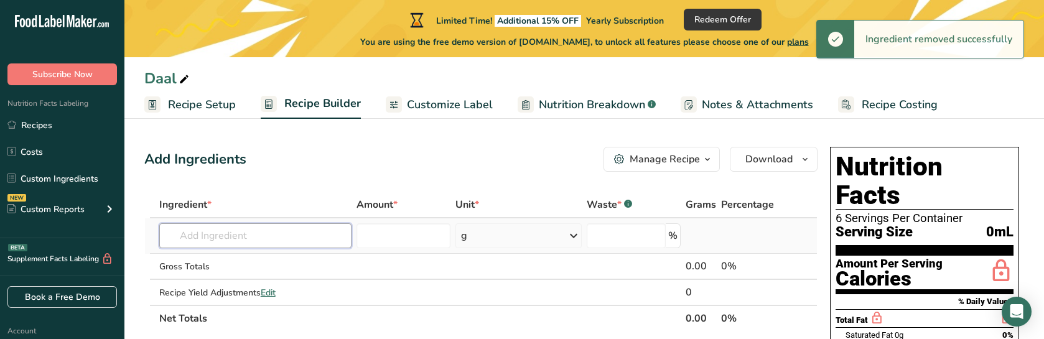
click at [258, 238] on input "text" at bounding box center [255, 235] width 192 height 25
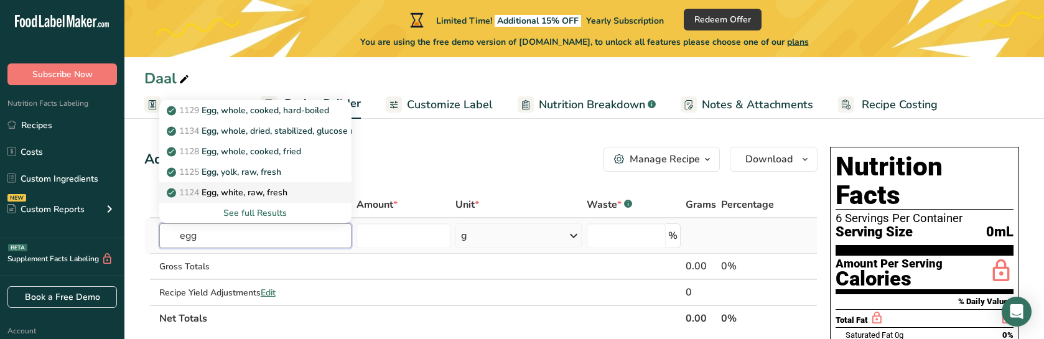
type input "egg"
click at [298, 199] on div "1124 Egg, white, raw, fresh" at bounding box center [245, 192] width 152 height 13
type input "Egg, white, raw, fresh"
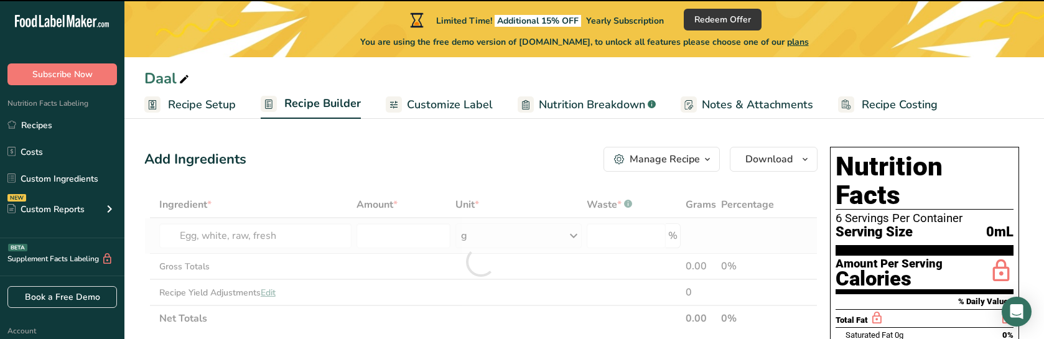
type input "0"
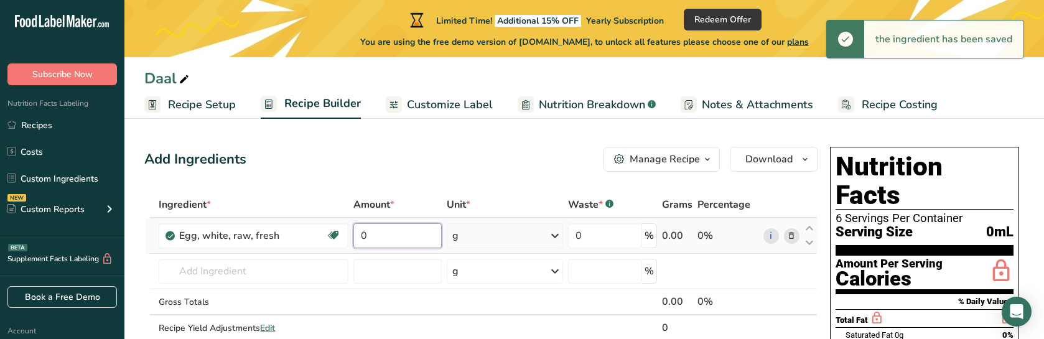
click at [398, 231] on input "0" at bounding box center [398, 235] width 88 height 25
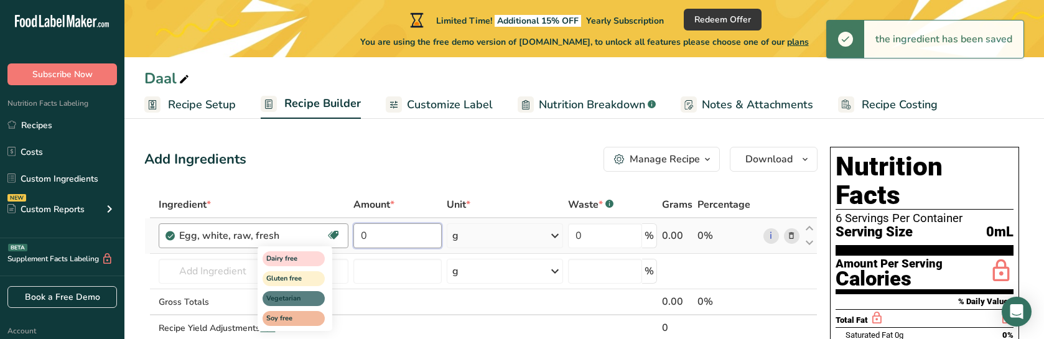
drag, startPoint x: 390, startPoint y: 232, endPoint x: 330, endPoint y: 232, distance: 59.7
click at [330, 232] on tr "Egg, white, raw, fresh Dairy free Gluten free Vegetarian Soy free 0 g Portions …" at bounding box center [481, 235] width 672 height 35
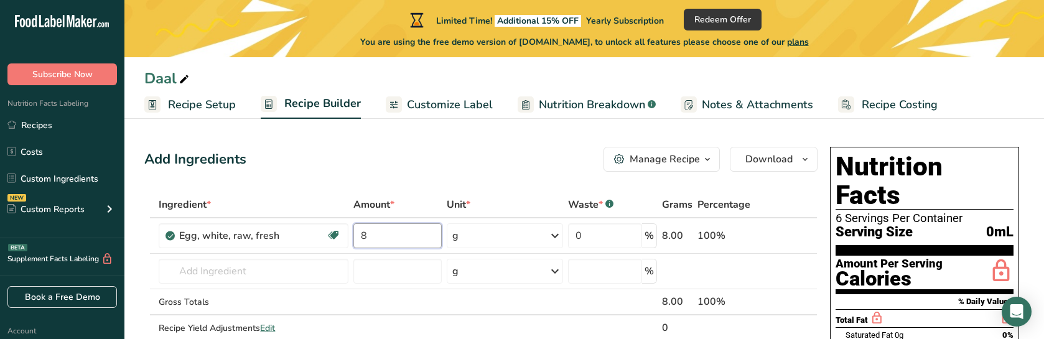
type input "8"
click at [355, 170] on div "Add Ingredients Manage Recipe Delete Recipe Duplicate Recipe Scale Recipe Save …" at bounding box center [480, 159] width 673 height 25
click at [555, 235] on icon at bounding box center [555, 236] width 15 height 22
click at [503, 277] on div "1 large" at bounding box center [506, 278] width 105 height 18
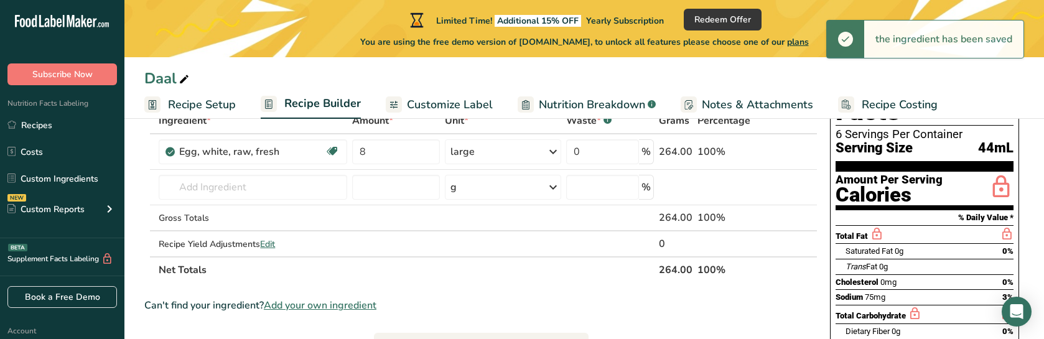
scroll to position [62, 0]
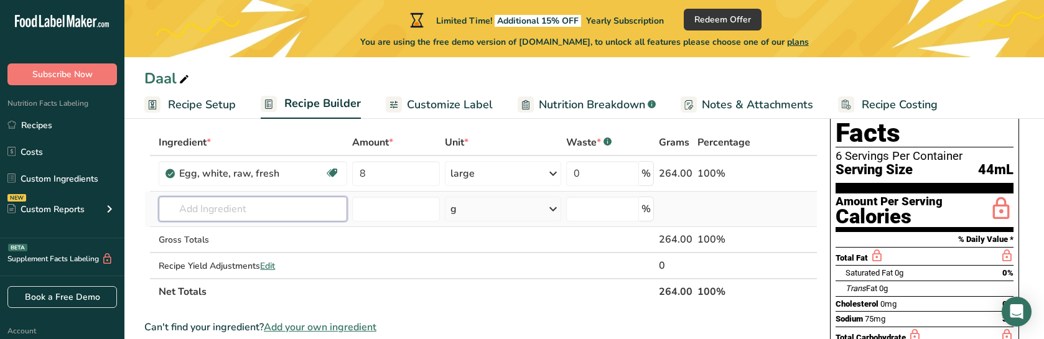
click at [249, 218] on input "text" at bounding box center [253, 209] width 189 height 25
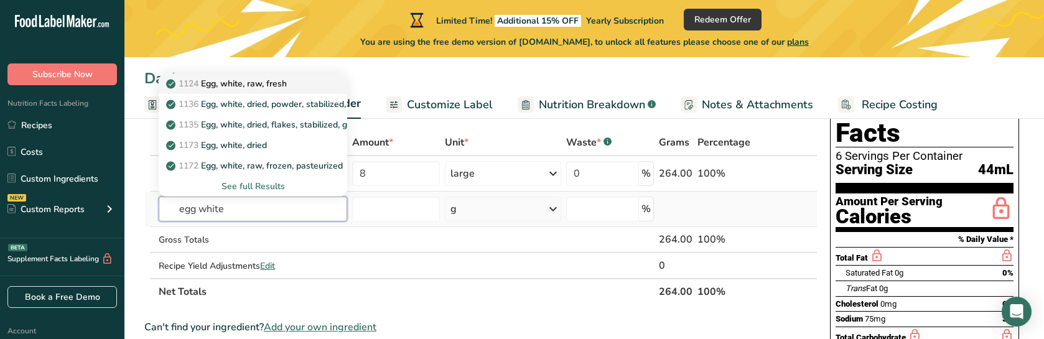
type input "egg white"
click at [294, 87] on div "1124 Egg, white, raw, fresh" at bounding box center [243, 83] width 149 height 13
type input "Egg, white, raw, fresh"
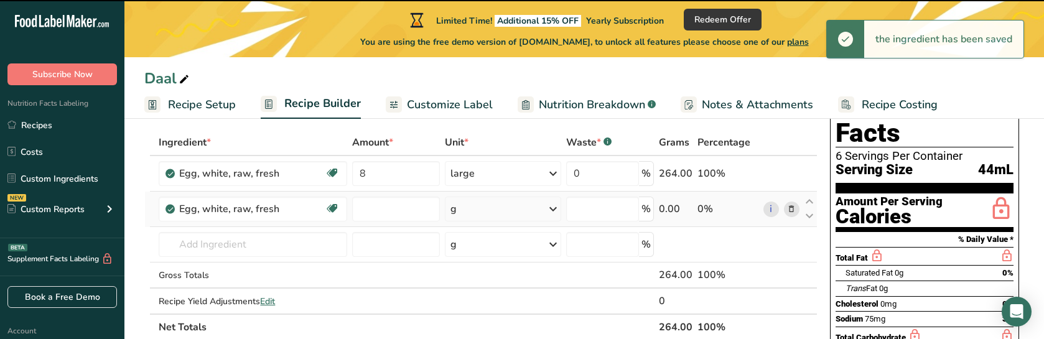
type input "0"
select select "22"
type input "0"
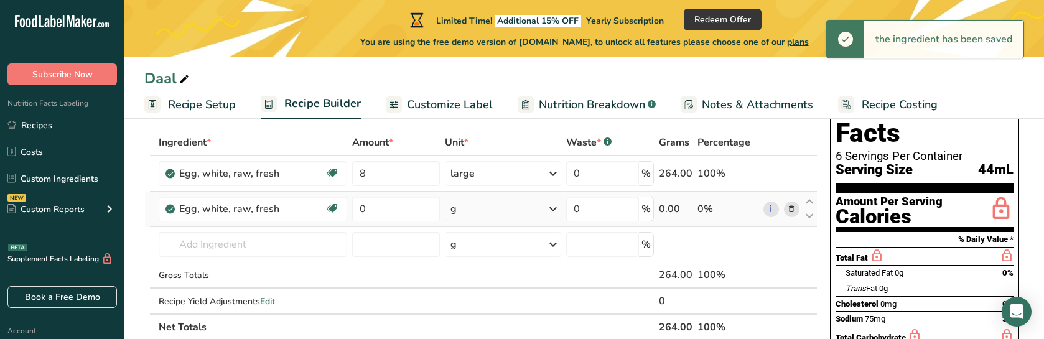
click at [555, 213] on icon at bounding box center [553, 209] width 15 height 22
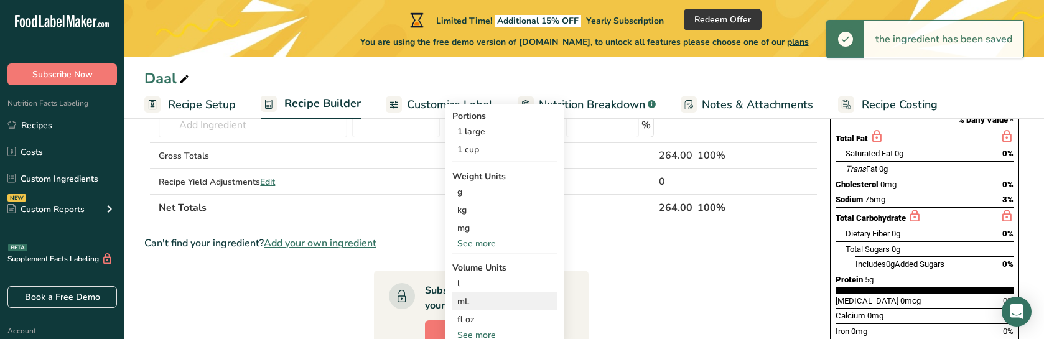
scroll to position [187, 0]
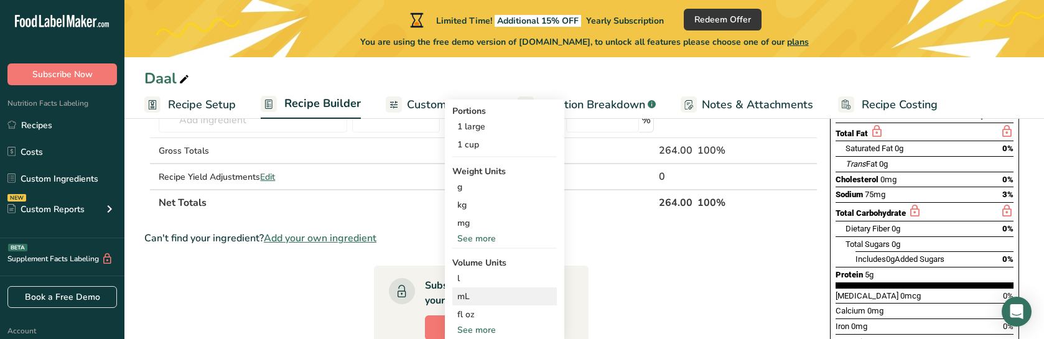
click at [514, 291] on div "mL" at bounding box center [504, 296] width 95 height 13
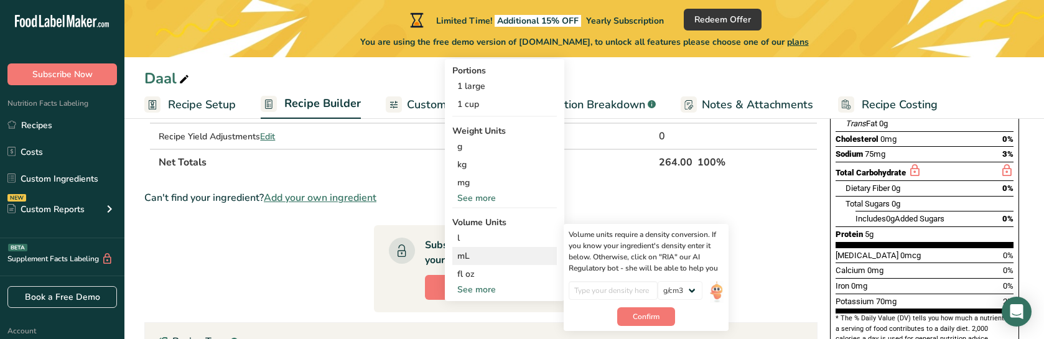
scroll to position [249, 0]
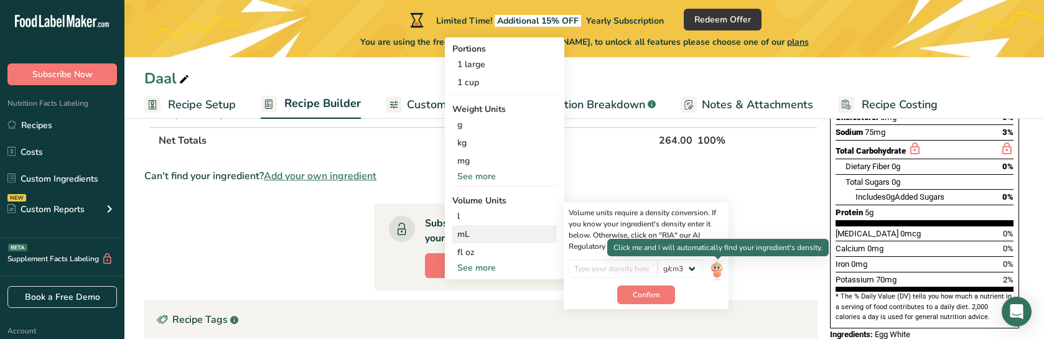
click at [710, 272] on img at bounding box center [717, 271] width 14 height 22
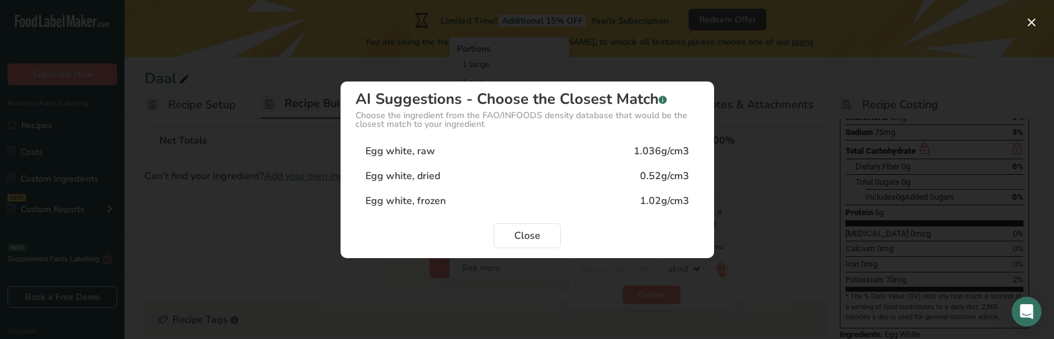
click at [561, 156] on div "Egg white, raw 1.036g/cm3" at bounding box center [527, 151] width 344 height 25
type input "1.036"
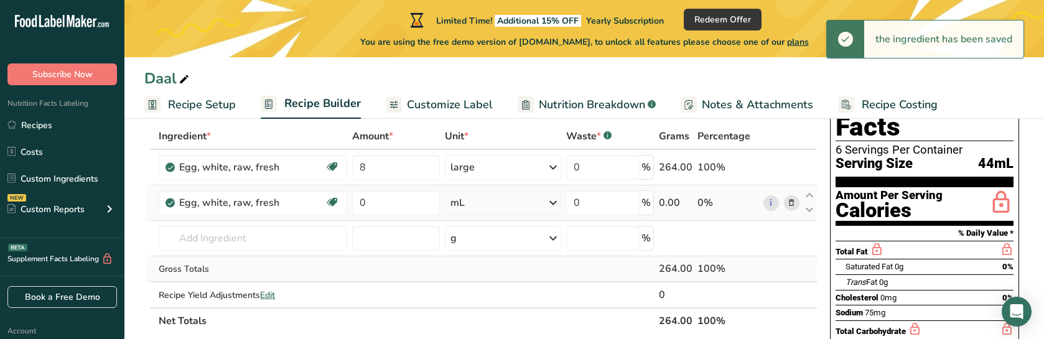
scroll to position [0, 0]
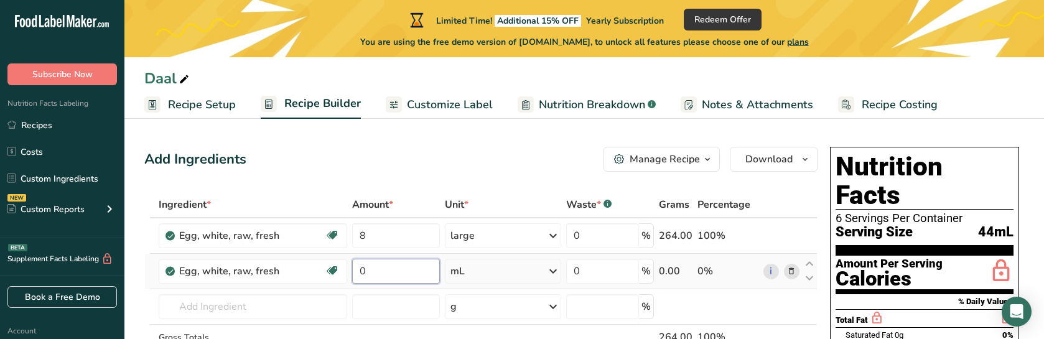
click at [386, 274] on input "0" at bounding box center [395, 271] width 87 height 25
drag, startPoint x: 378, startPoint y: 268, endPoint x: 362, endPoint y: 268, distance: 16.8
click at [362, 268] on input "0" at bounding box center [395, 271] width 87 height 25
type input "250"
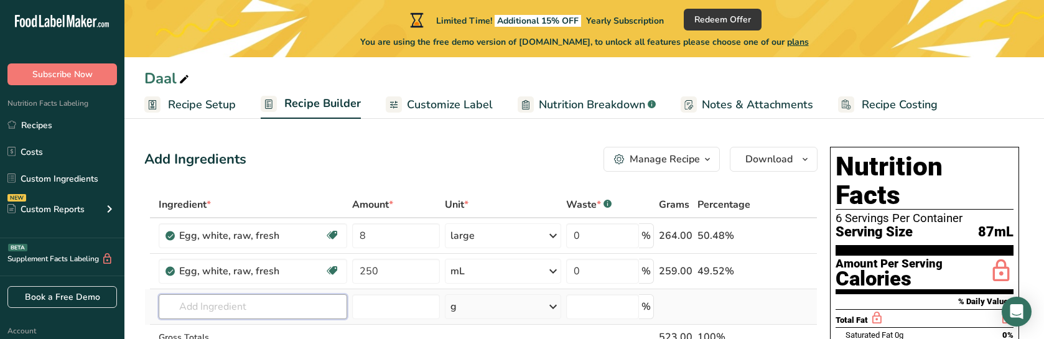
click at [248, 301] on input "text" at bounding box center [253, 306] width 189 height 25
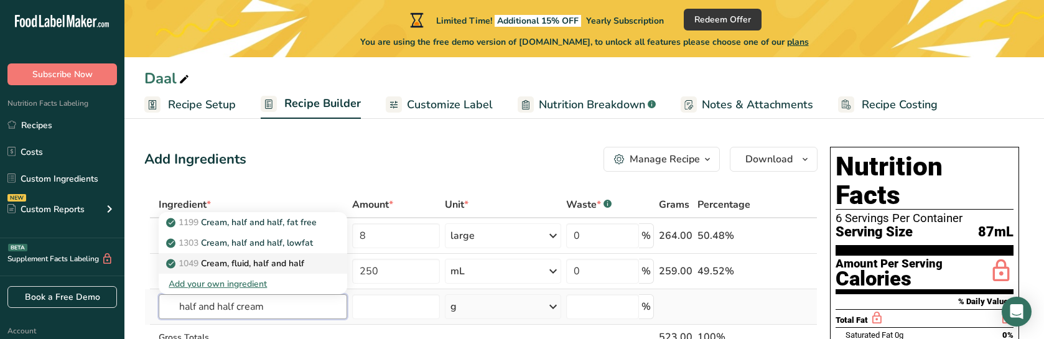
type input "half and half cream"
click at [302, 268] on p "1049 Cream, fluid, half and half" at bounding box center [237, 263] width 136 height 13
type input "Cream, fluid, half and half"
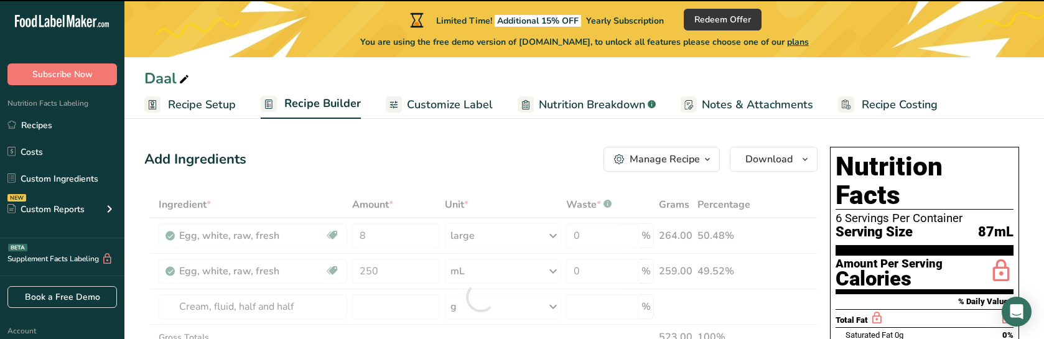
type input "0"
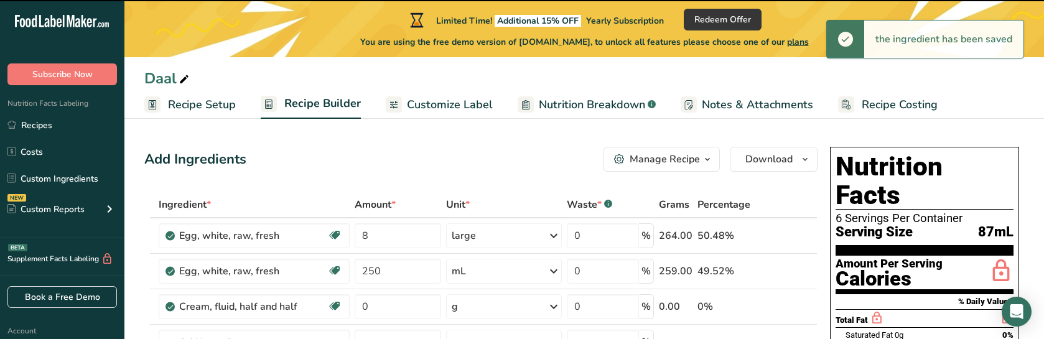
scroll to position [62, 0]
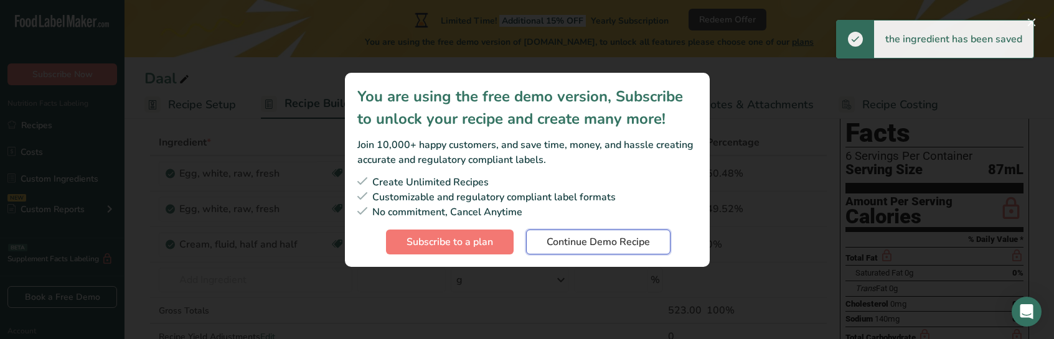
click at [594, 244] on span "Continue Demo Recipe" at bounding box center [597, 242] width 103 height 15
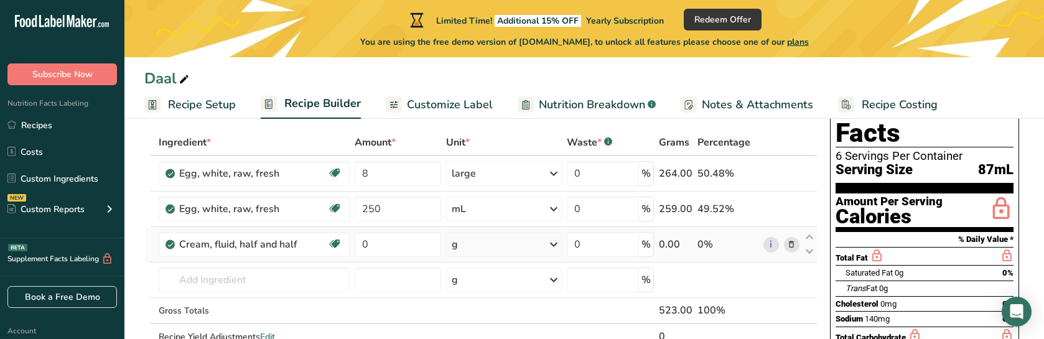
click at [558, 248] on icon at bounding box center [553, 244] width 15 height 22
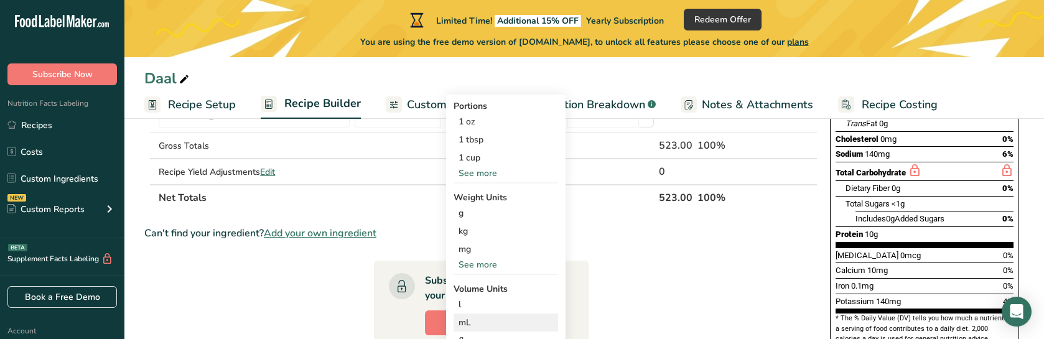
scroll to position [249, 0]
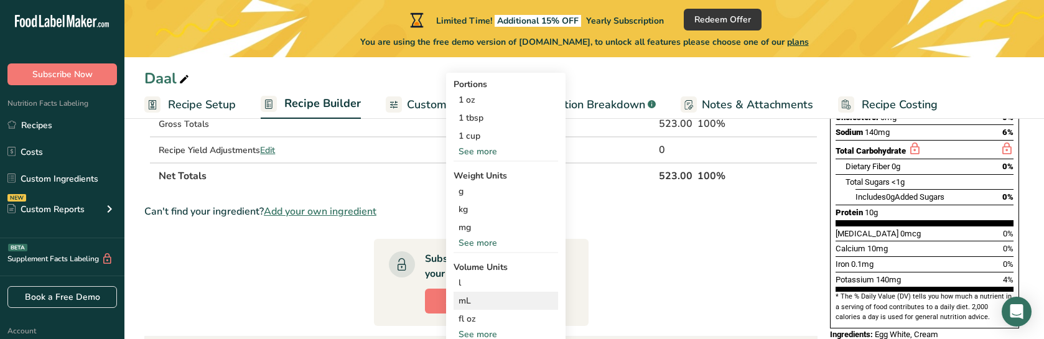
click at [500, 302] on div "mL" at bounding box center [506, 300] width 95 height 13
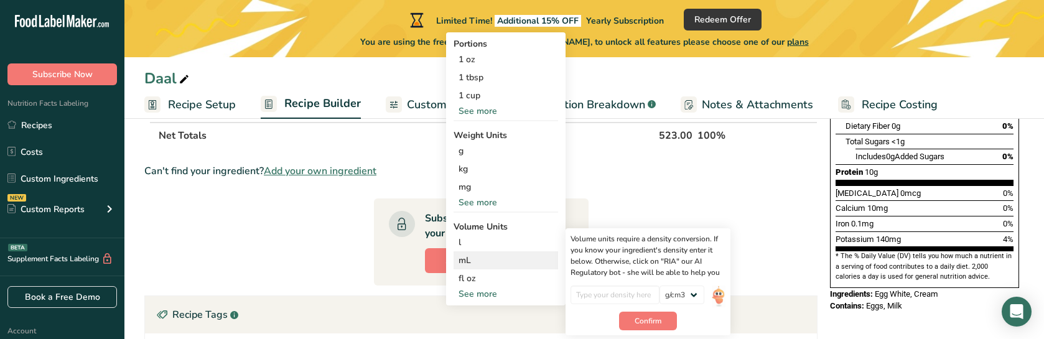
scroll to position [311, 0]
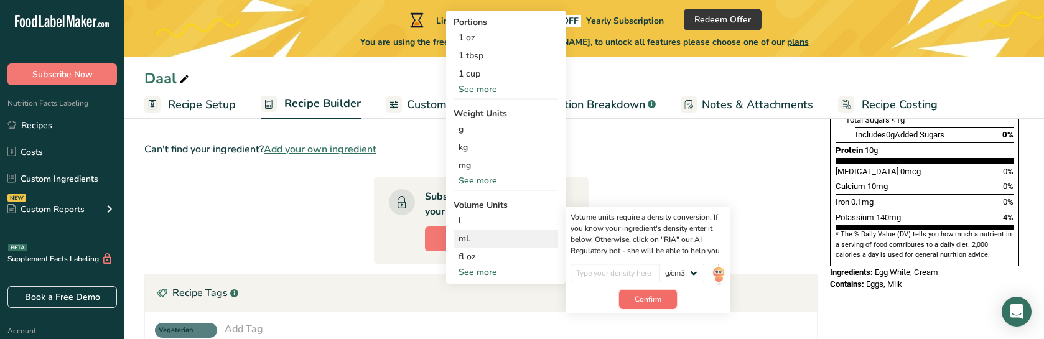
click at [652, 302] on span "Confirm" at bounding box center [648, 299] width 27 height 11
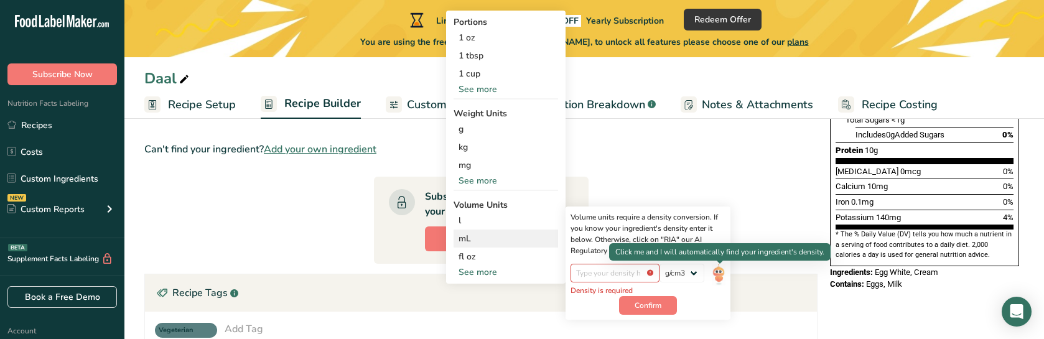
click at [719, 274] on img at bounding box center [719, 275] width 14 height 22
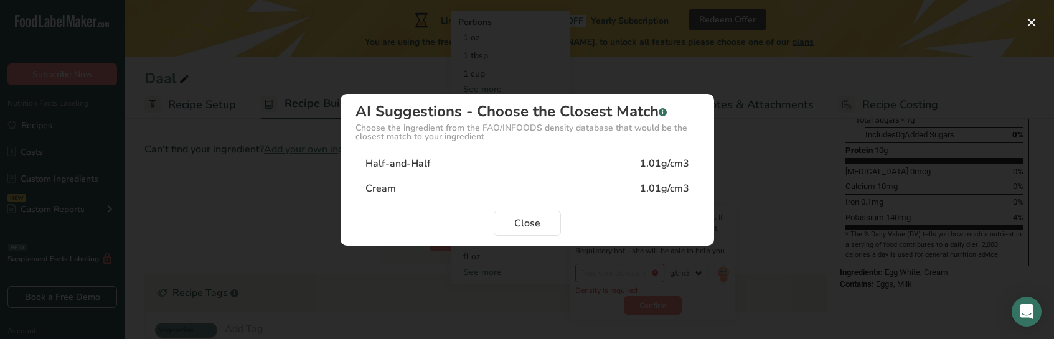
click at [597, 161] on div "Half-and-Half 1.01g/cm3" at bounding box center [527, 163] width 344 height 25
type input "1.01"
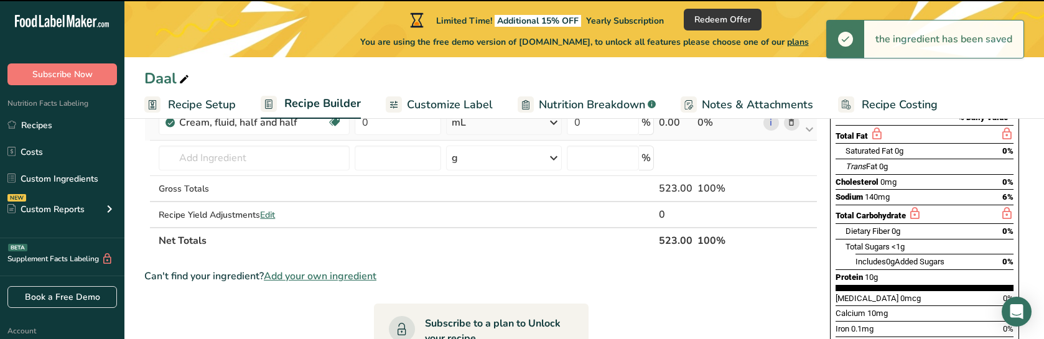
scroll to position [124, 0]
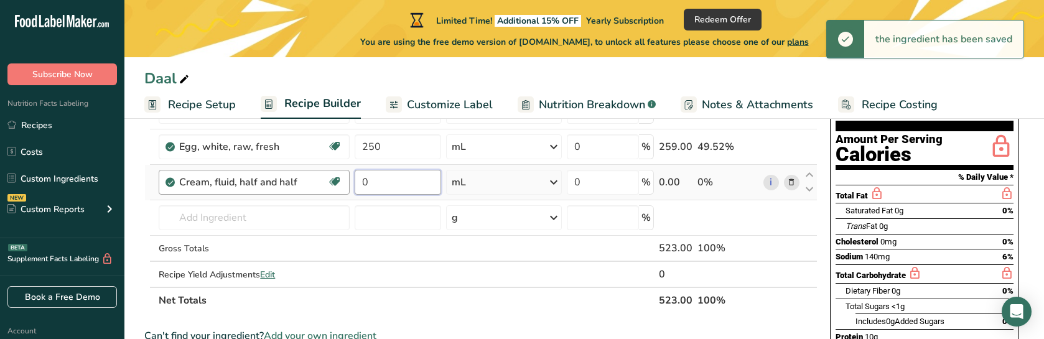
drag, startPoint x: 408, startPoint y: 180, endPoint x: 343, endPoint y: 181, distance: 64.7
click at [343, 181] on tr "Cream, fluid, half and half Gluten free Vegetarian Soy free 0 mL Portions 1 oz …" at bounding box center [481, 182] width 672 height 35
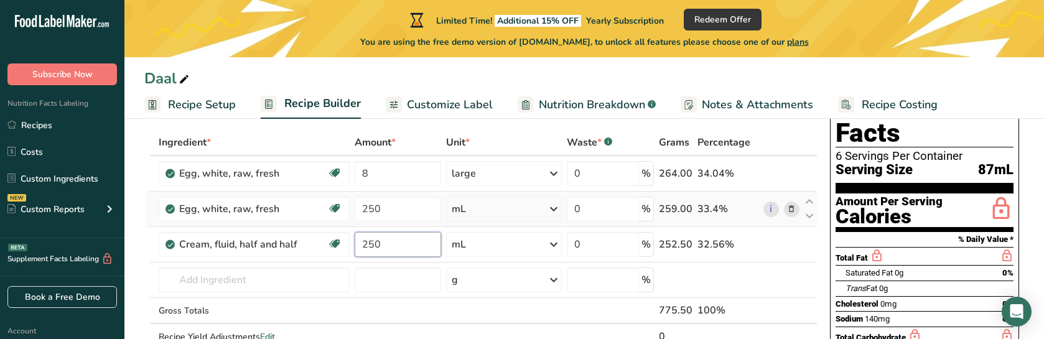
scroll to position [0, 0]
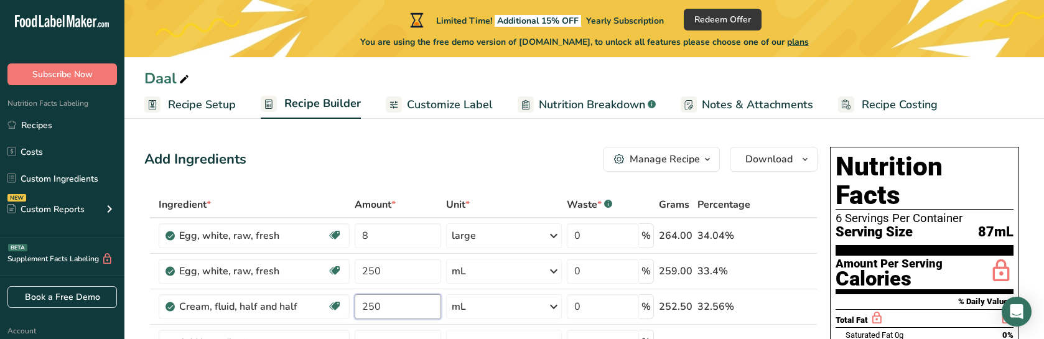
type input "250"
click at [533, 149] on div "Add Ingredients Manage Recipe Delete Recipe Duplicate Recipe Scale Recipe Save …" at bounding box center [480, 159] width 673 height 25
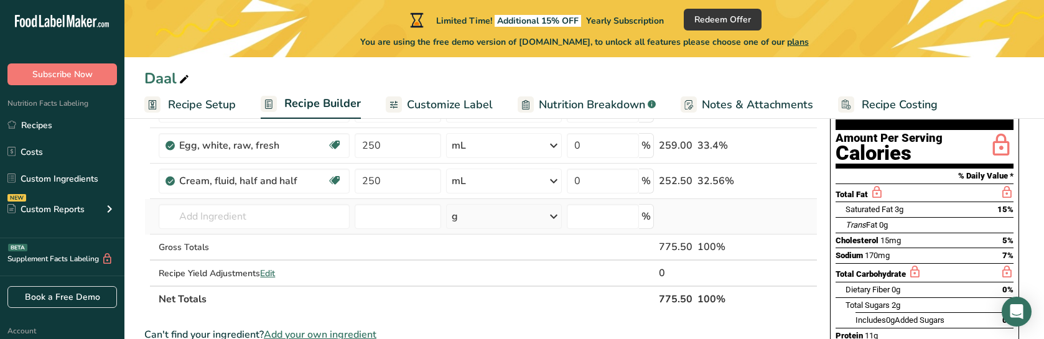
scroll to position [124, 0]
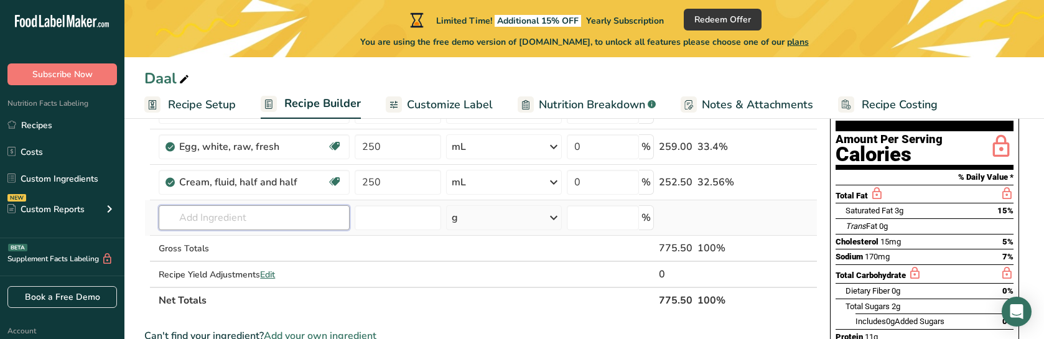
click at [279, 212] on input "text" at bounding box center [254, 217] width 191 height 25
drag, startPoint x: 223, startPoint y: 217, endPoint x: 131, endPoint y: 209, distance: 91.8
click at [131, 209] on section "Add Ingredients Manage Recipe Delete Recipe Duplicate Recipe Scale Recipe Save …" at bounding box center [584, 342] width 920 height 689
drag, startPoint x: 249, startPoint y: 217, endPoint x: 143, endPoint y: 209, distance: 106.7
click at [143, 209] on section "Add Ingredients Manage Recipe Delete Recipe Duplicate Recipe Scale Recipe Save …" at bounding box center [584, 342] width 920 height 689
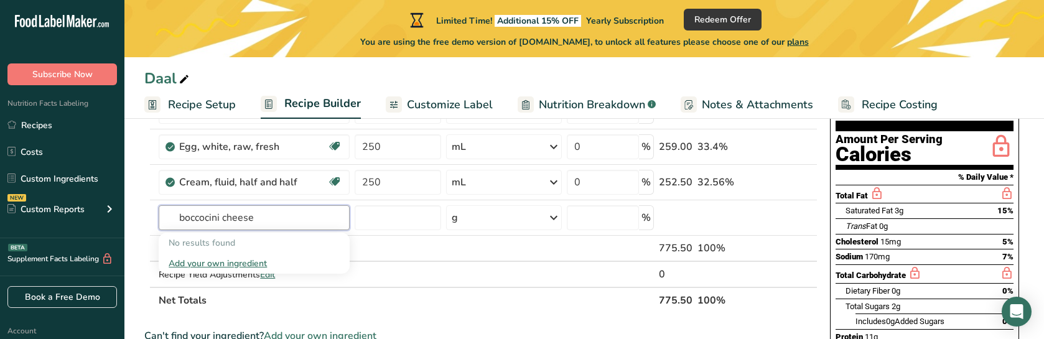
type input "boccocini cheese"
paste input "bocconcini cheese"
type input "bocconcini cheese"
click at [241, 260] on div "Add your own ingredient" at bounding box center [254, 263] width 171 height 13
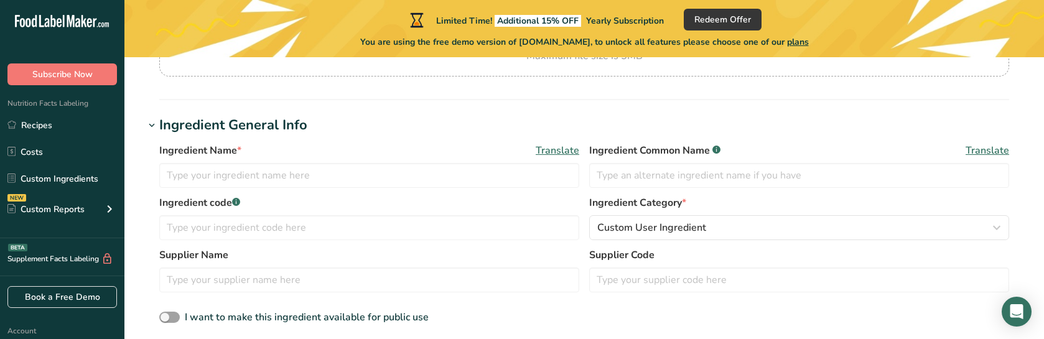
scroll to position [187, 0]
click at [293, 174] on input "text" at bounding box center [369, 174] width 420 height 25
paste input "bocconcini cheese"
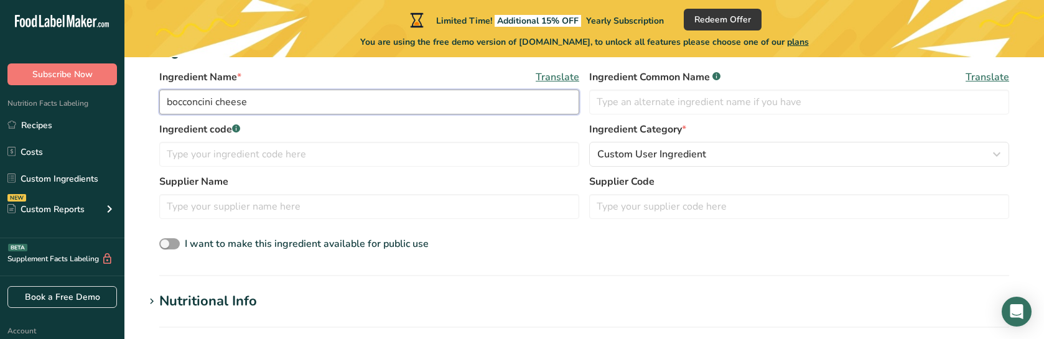
scroll to position [311, 0]
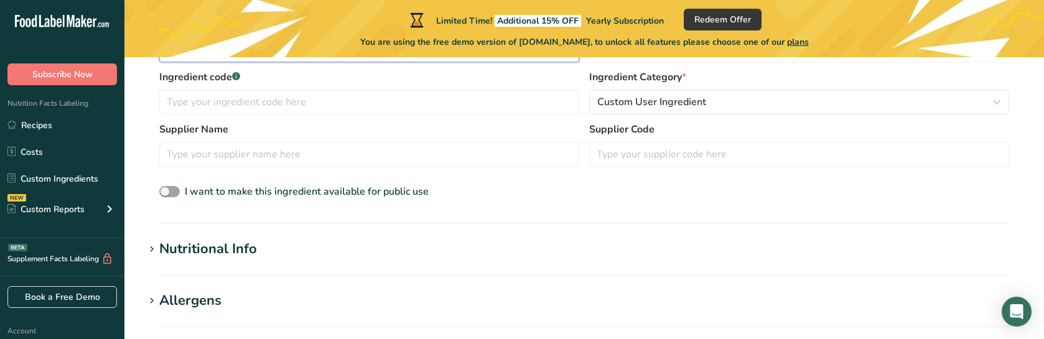
type input "bocconcini cheese"
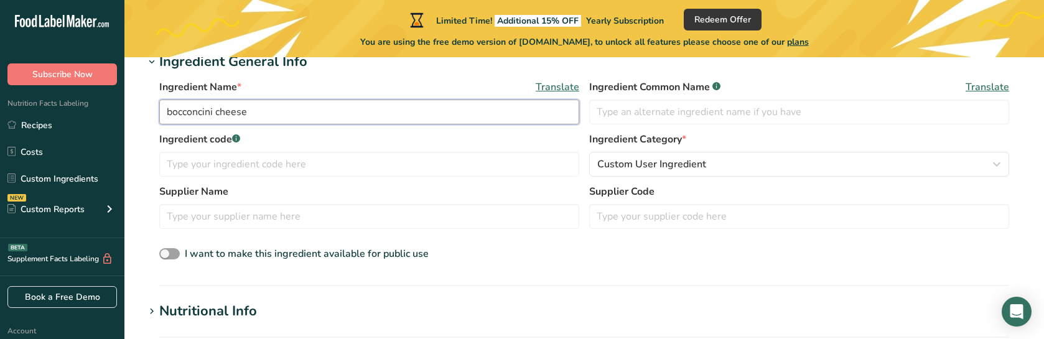
scroll to position [373, 0]
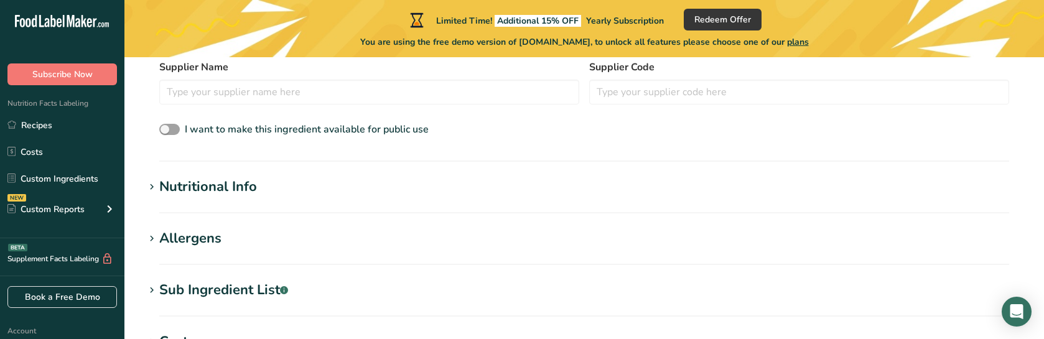
click at [265, 190] on h1 "Nutritional Info" at bounding box center [584, 187] width 880 height 21
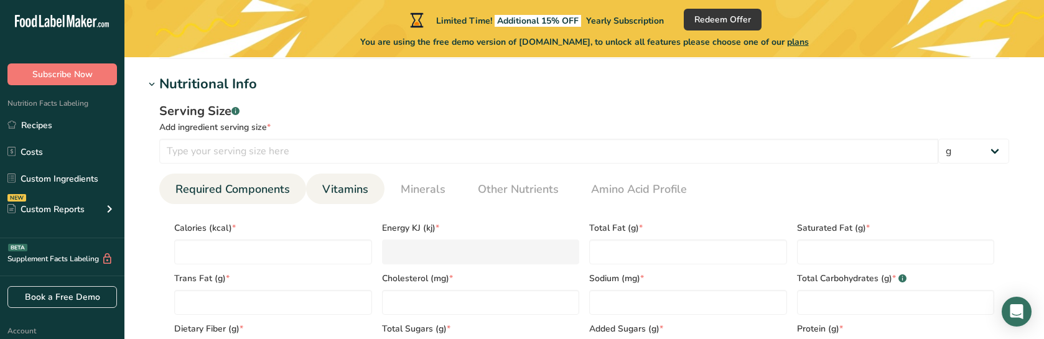
scroll to position [498, 0]
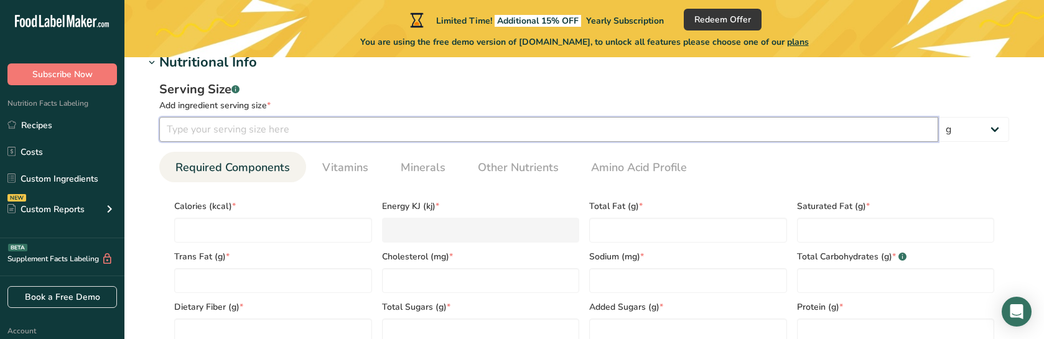
click at [225, 128] on input "number" at bounding box center [548, 129] width 779 height 25
type input "30"
click at [278, 233] on input "number" at bounding box center [273, 230] width 198 height 25
type input "9"
type KJ "37.7"
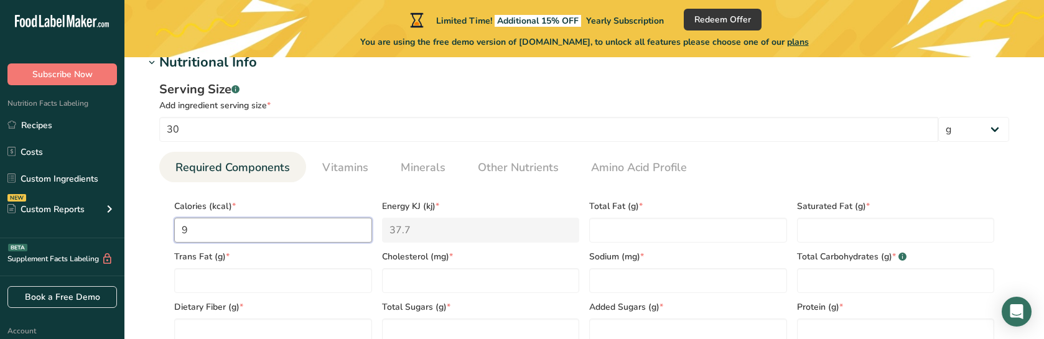
type input "90"
type KJ "376.6"
type input "90"
click at [710, 236] on Fat "number" at bounding box center [688, 230] width 198 height 25
type Fat "7"
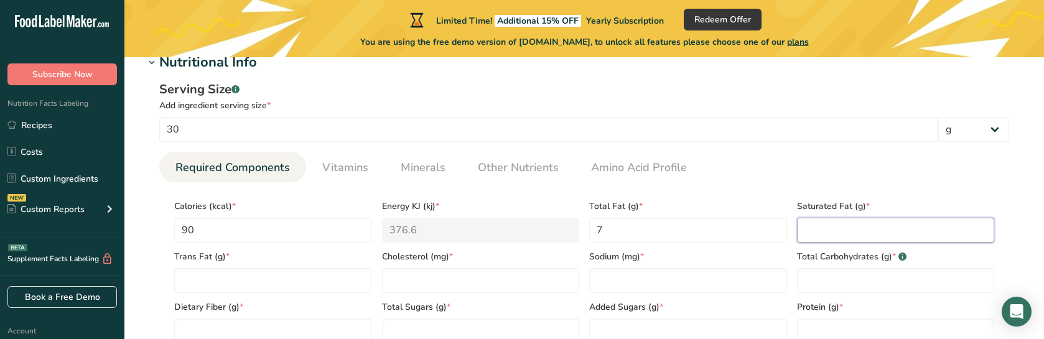
click at [884, 231] on Fat "number" at bounding box center [896, 230] width 198 height 25
type Fat "4.5"
click at [288, 286] on Fat "number" at bounding box center [273, 280] width 198 height 25
type Fat "0"
drag, startPoint x: 831, startPoint y: 222, endPoint x: 752, endPoint y: 222, distance: 78.4
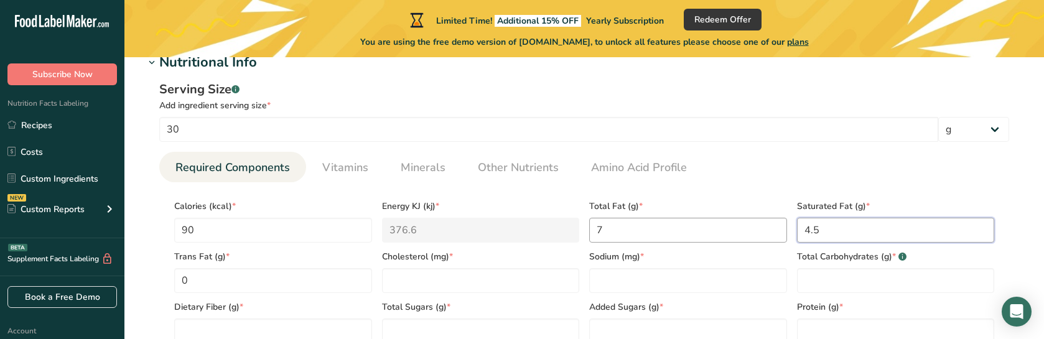
click at [752, 222] on div "Calories (kcal) * 90 Energy KJ (kj) * 376.6 Total Fat (g) * 7 Saturated Fat (g)…" at bounding box center [584, 267] width 830 height 151
type Fat "4"
drag, startPoint x: 141, startPoint y: 284, endPoint x: 134, endPoint y: 282, distance: 7.7
click at [134, 284] on section "Add new ingredient Back to recipe Ingredient Spec Sheet .a-a{fill:#347362;}.b-a…" at bounding box center [584, 178] width 920 height 1239
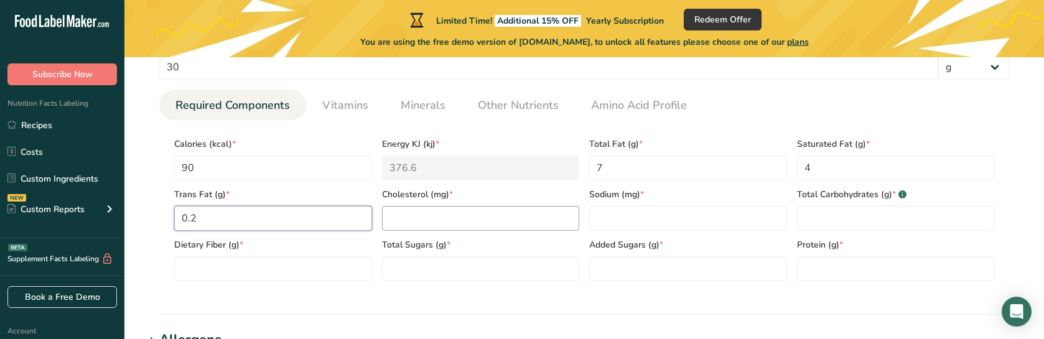
type Fat "0.2"
click at [539, 218] on input "number" at bounding box center [481, 218] width 198 height 25
type input "20"
click at [608, 219] on input "number" at bounding box center [688, 218] width 198 height 25
type input "5"
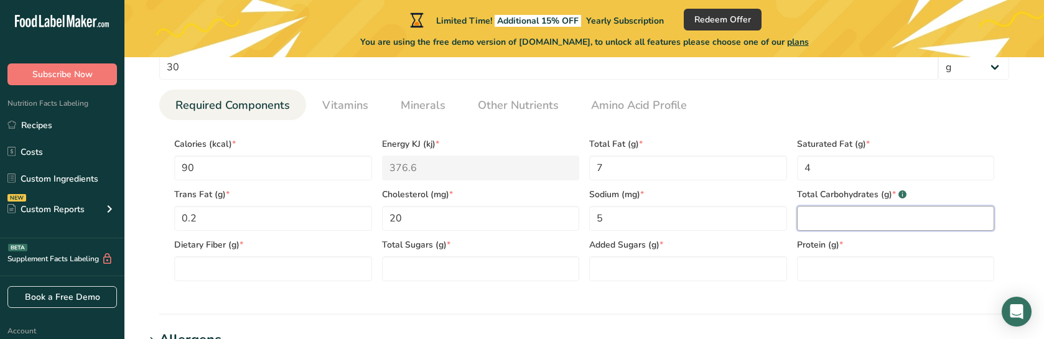
click at [889, 228] on Carbohydrates "number" at bounding box center [896, 218] width 198 height 25
type Carbohydrates "1"
click at [279, 276] on Fiber "number" at bounding box center [273, 268] width 198 height 25
type Fiber "0"
click at [552, 272] on Sugars "number" at bounding box center [481, 268] width 198 height 25
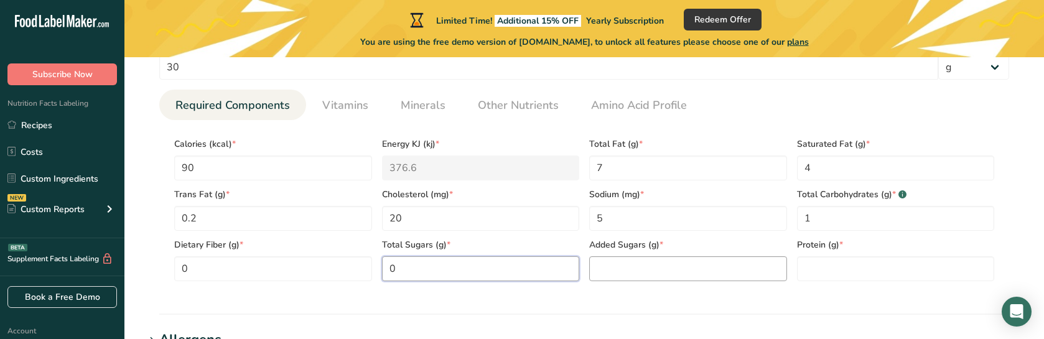
type Sugars "0"
click at [676, 268] on Sugars "number" at bounding box center [688, 268] width 198 height 25
type Sugars "0"
click at [856, 273] on input "number" at bounding box center [896, 268] width 198 height 25
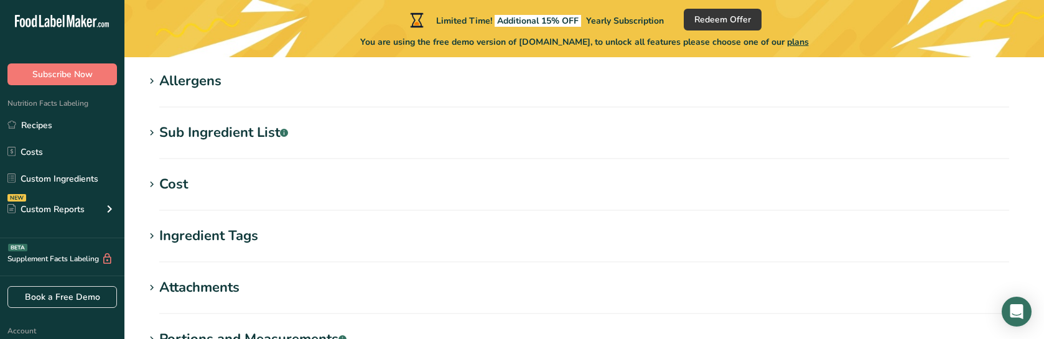
scroll to position [934, 0]
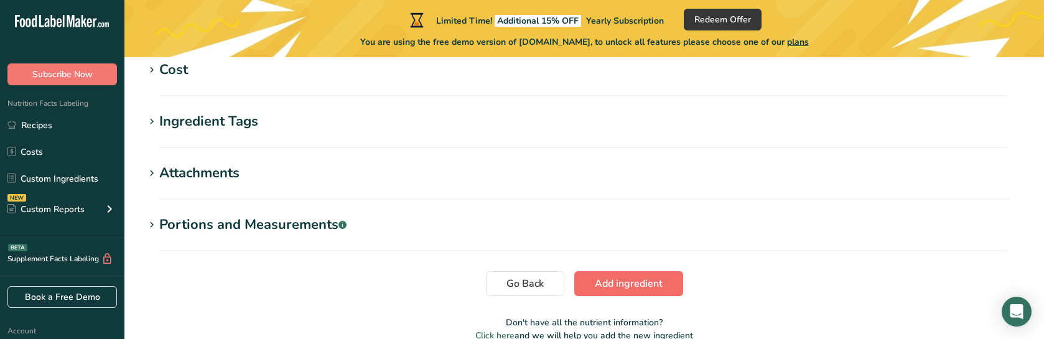
type input "7"
click at [657, 288] on span "Add ingredient" at bounding box center [629, 283] width 68 height 15
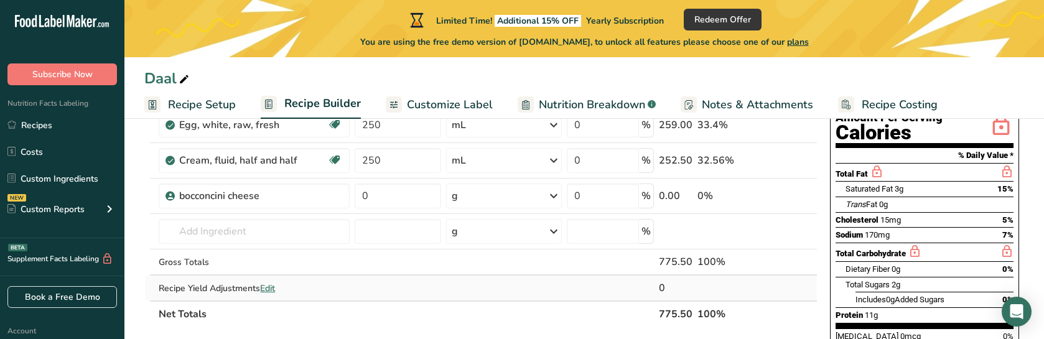
scroll to position [124, 0]
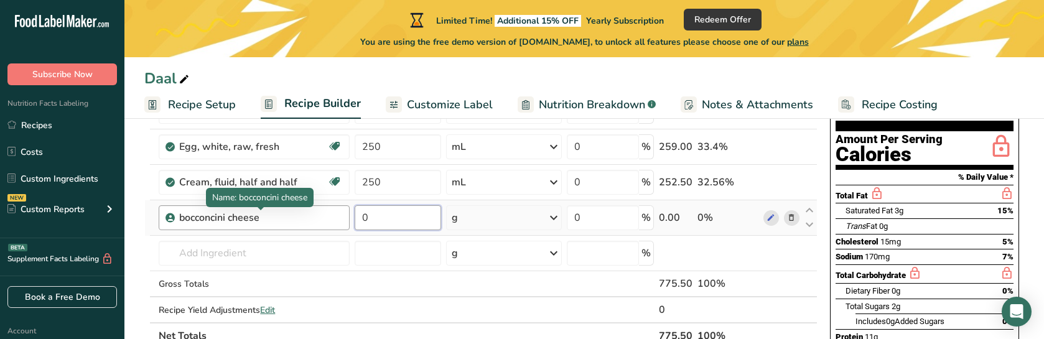
drag, startPoint x: 405, startPoint y: 214, endPoint x: 329, endPoint y: 212, distance: 75.3
click at [329, 212] on tr "bocconcini cheese 0 g Weight Units g kg mg See more Volume Units l Volume units…" at bounding box center [481, 217] width 672 height 35
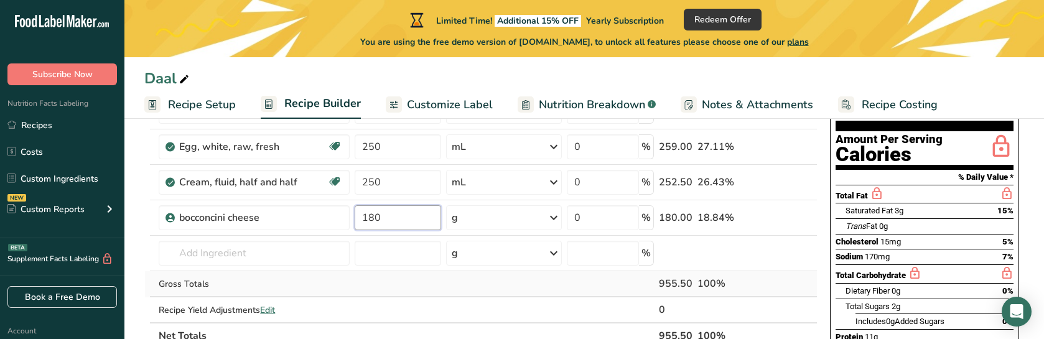
type input "180"
click at [597, 294] on div "Ingredient * Amount * Unit * Waste * .a-a{fill:#347362;}.b-a{fill:#fff;} Grams …" at bounding box center [480, 208] width 673 height 282
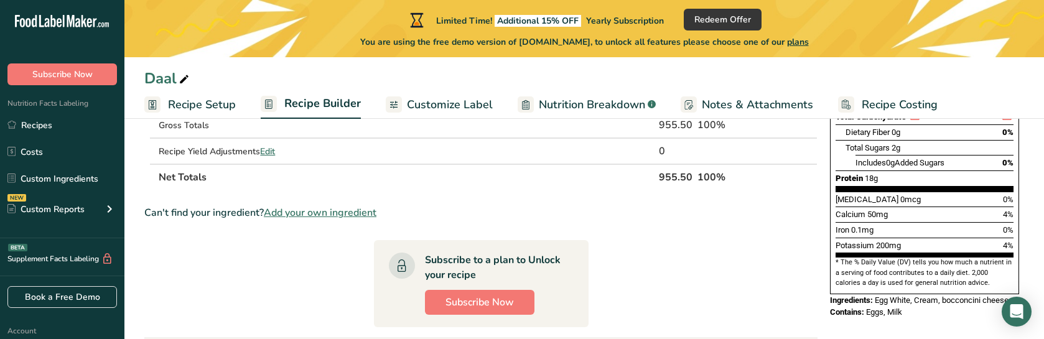
scroll to position [373, 0]
